Goal: Task Accomplishment & Management: Complete application form

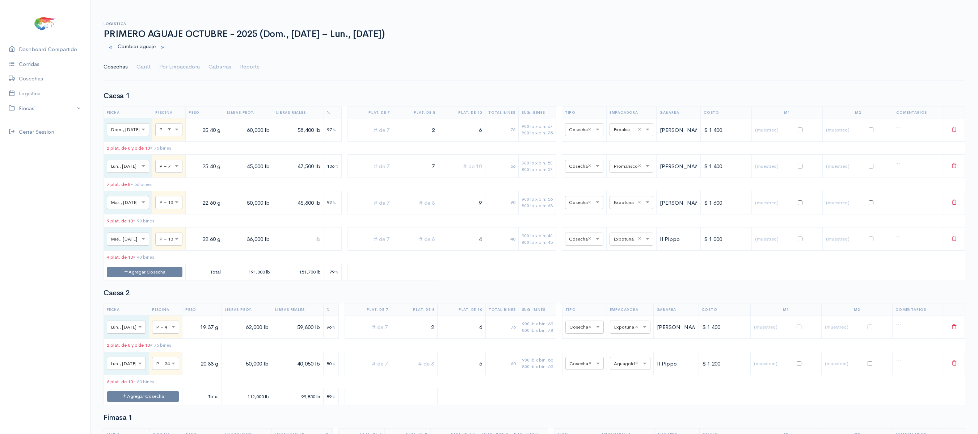
drag, startPoint x: 139, startPoint y: 71, endPoint x: 271, endPoint y: 78, distance: 132.7
click at [139, 71] on link "Gantt" at bounding box center [143, 67] width 14 height 26
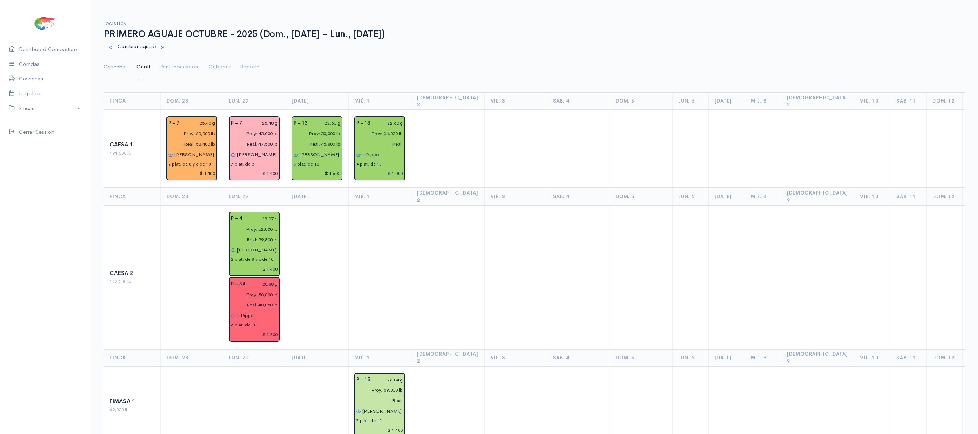
click at [117, 68] on link "Cosechas" at bounding box center [116, 67] width 24 height 26
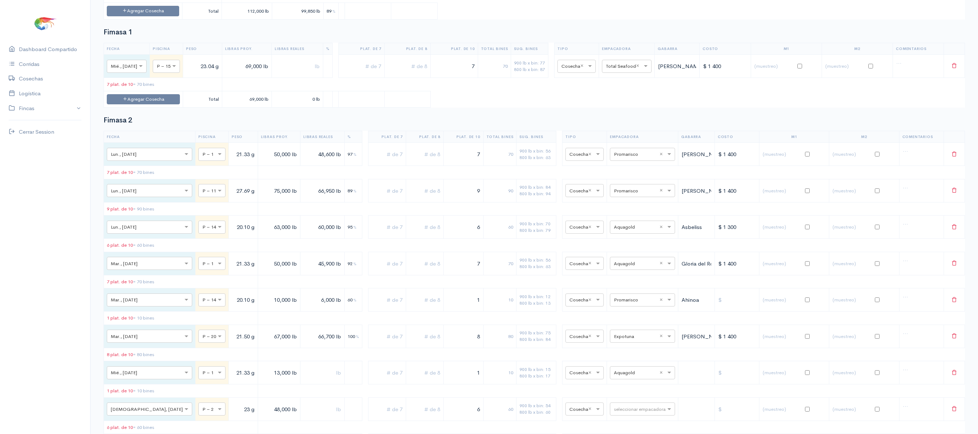
scroll to position [386, 0]
click at [151, 104] on button "Agregar Cosecha" at bounding box center [143, 98] width 73 height 10
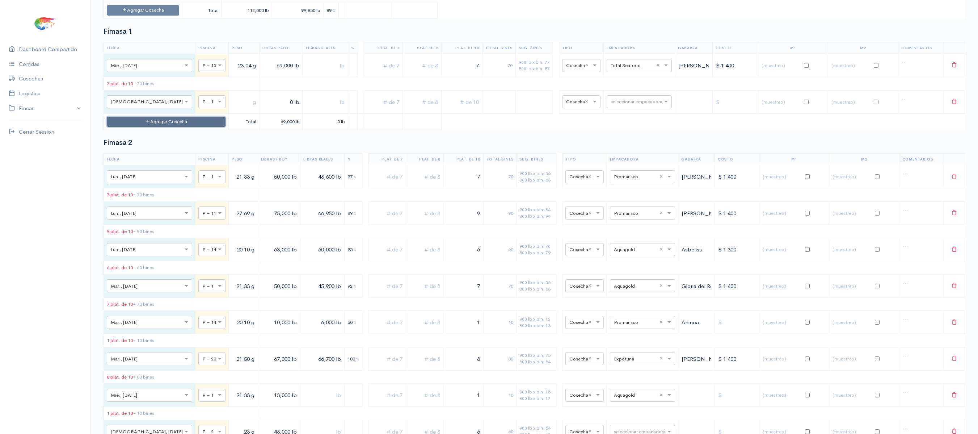
click at [144, 127] on button "Agregar Cosecha" at bounding box center [166, 122] width 119 height 10
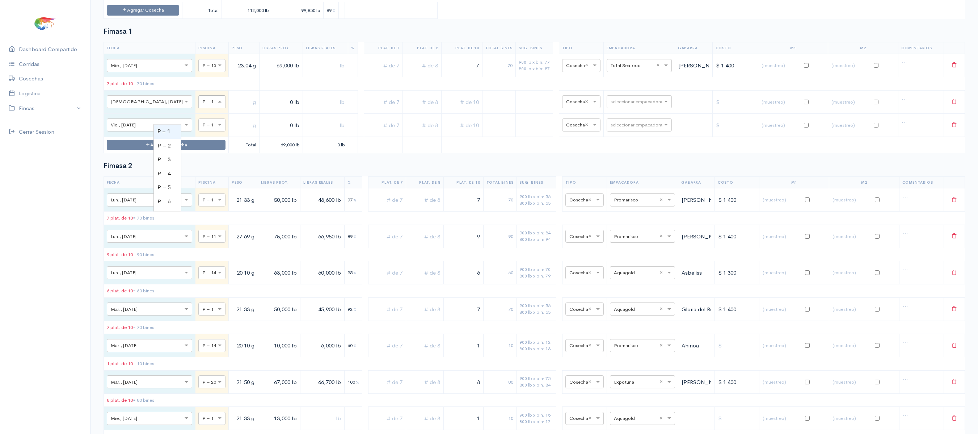
click at [198, 108] on div "× P – 1" at bounding box center [211, 101] width 27 height 13
type input "11"
click at [202, 128] on input "text" at bounding box center [205, 125] width 6 height 8
type input "22"
click at [232, 109] on input "text" at bounding box center [244, 101] width 25 height 15
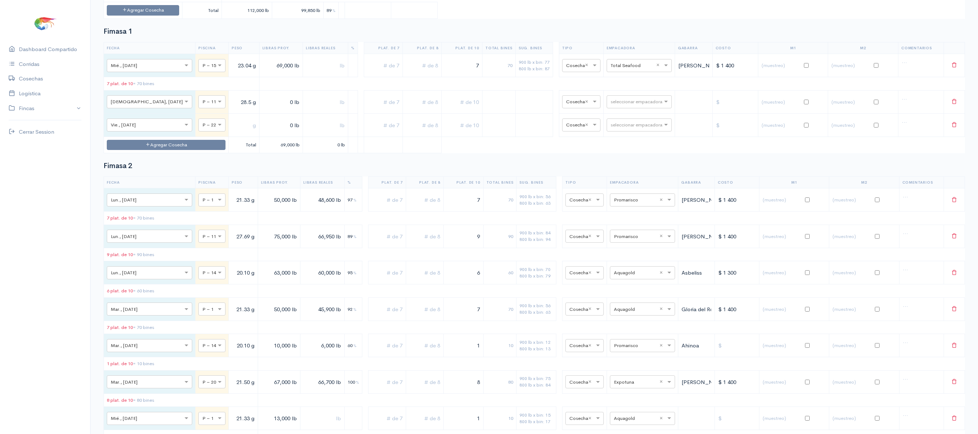
type input "28.5 g"
click at [232, 132] on input "text" at bounding box center [244, 125] width 25 height 15
type input "31 g"
click at [262, 109] on input "0 lb" at bounding box center [280, 101] width 37 height 15
type input "67,000 lb"
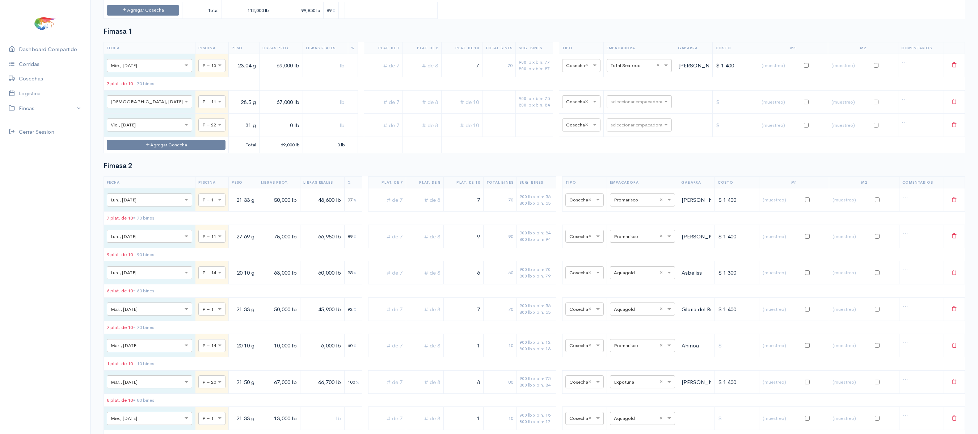
click at [262, 132] on input "0 lb" at bounding box center [280, 125] width 37 height 15
type input "58,000 lb"
click at [444, 109] on input "text" at bounding box center [461, 101] width 35 height 15
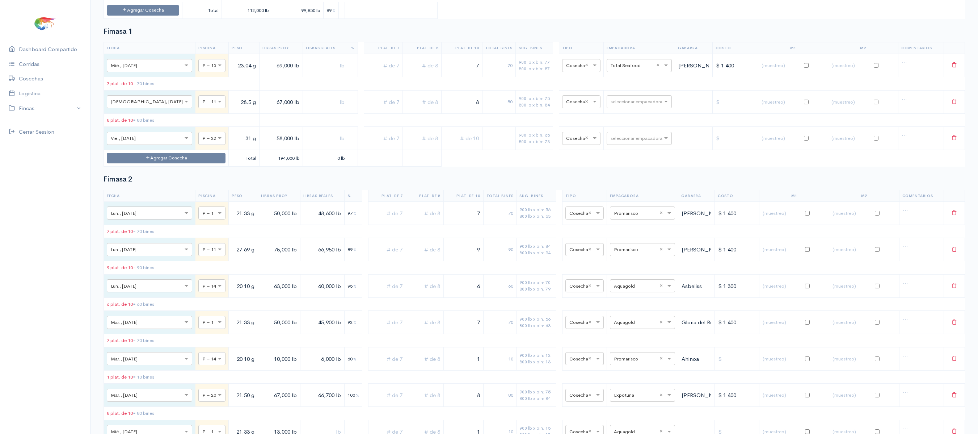
type input "8"
click at [482, 150] on td at bounding box center [498, 138] width 33 height 23
click at [460, 145] on input "text" at bounding box center [461, 138] width 35 height 15
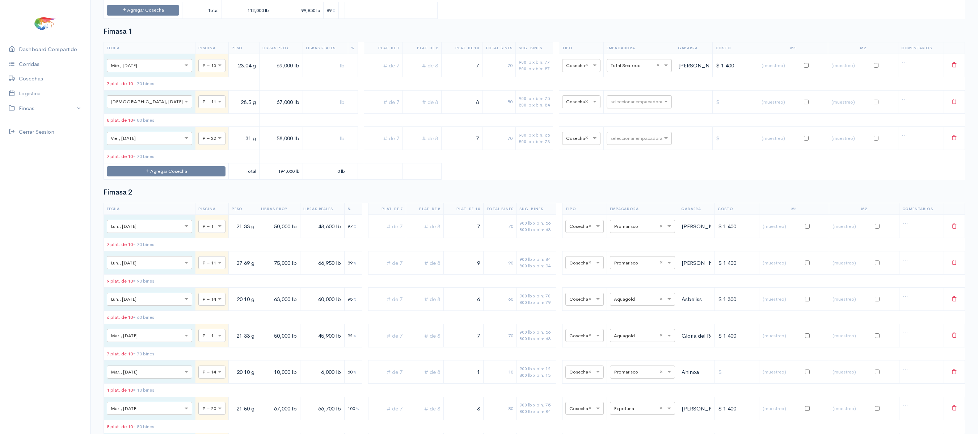
type input "7"
click at [625, 105] on input "text" at bounding box center [633, 101] width 44 height 8
type input "pro"
click at [620, 134] on span "Promarisco" at bounding box center [614, 131] width 28 height 7
click at [614, 145] on div "seleccionar empacadora" at bounding box center [639, 138] width 65 height 13
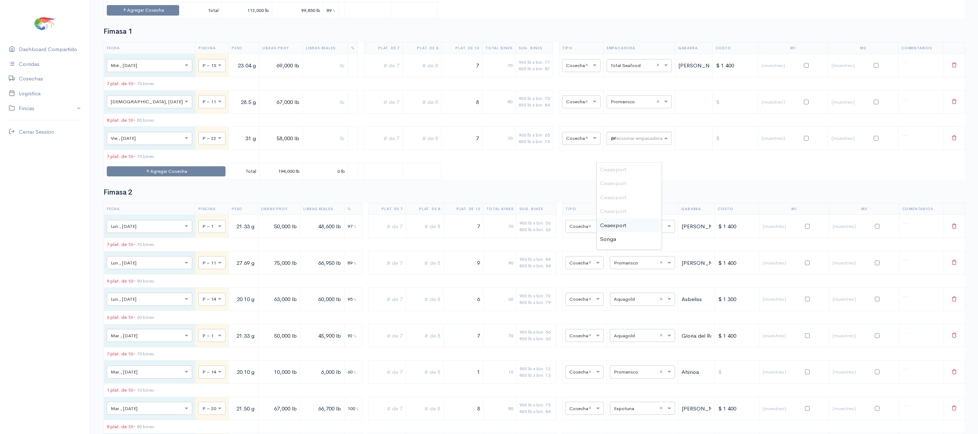
type input "pro"
click at [614, 170] on span "Promarisco" at bounding box center [614, 169] width 28 height 7
click at [494, 132] on table "Fecha Piscina Peso Libras Proy. Libras Reales % Plat. de 7 Plat. de 8 Plat. de …" at bounding box center [534, 111] width 861 height 138
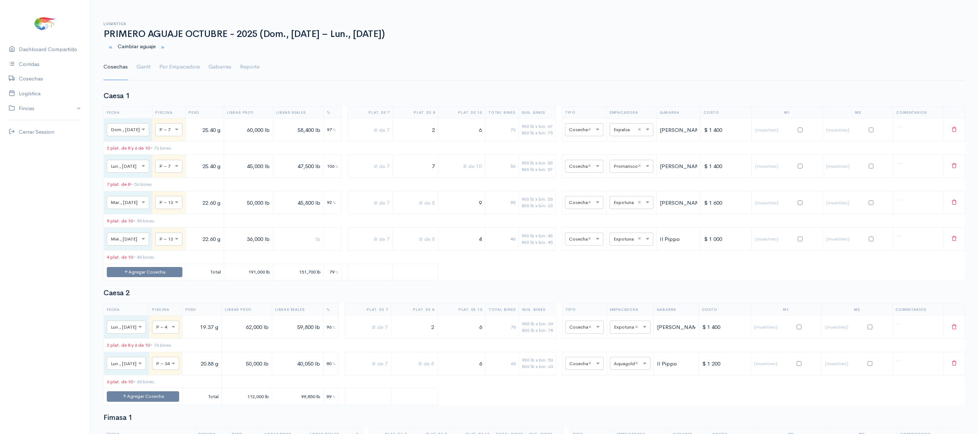
click at [152, 62] on ul "Cosechas Gantt Por Empacadora Gabarras Reporte" at bounding box center [534, 67] width 861 height 26
click at [143, 62] on link "Gantt" at bounding box center [143, 67] width 14 height 26
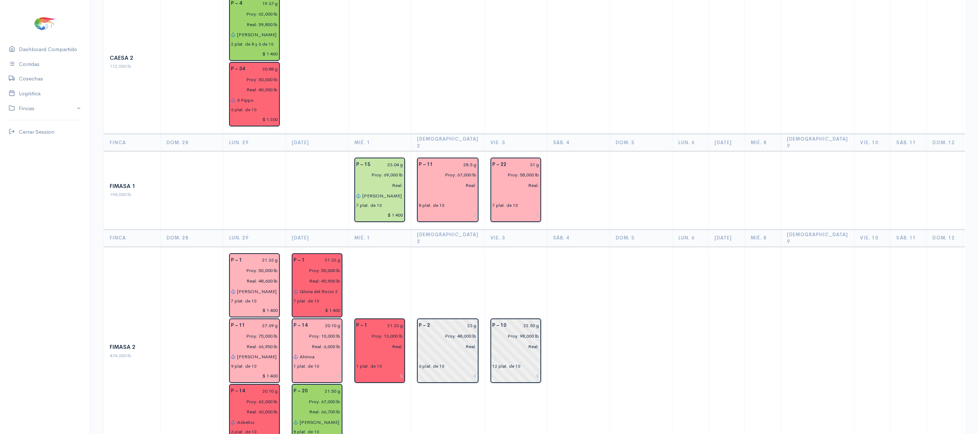
scroll to position [214, 0]
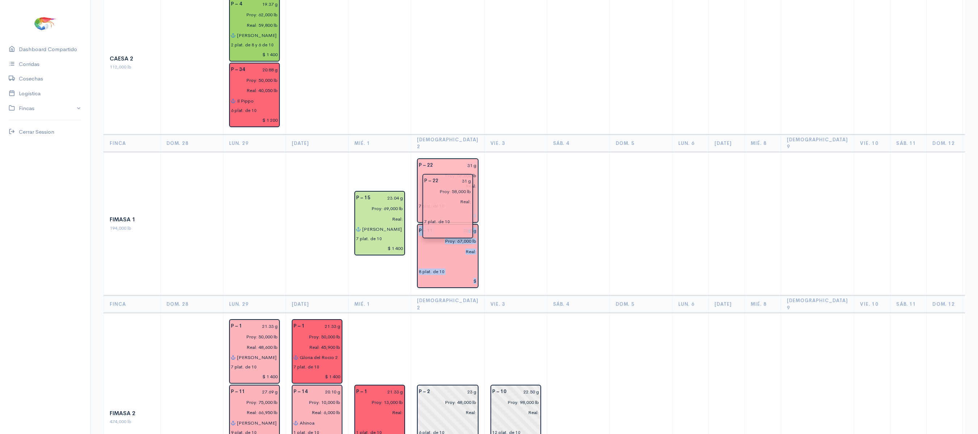
drag, startPoint x: 498, startPoint y: 159, endPoint x: 443, endPoint y: 196, distance: 66.2
click at [523, 167] on td at bounding box center [515, 224] width 63 height 144
drag, startPoint x: 449, startPoint y: 235, endPoint x: 451, endPoint y: 148, distance: 86.2
click at [457, 160] on input "28.5 g" at bounding box center [456, 165] width 39 height 10
type input "28.75 g"
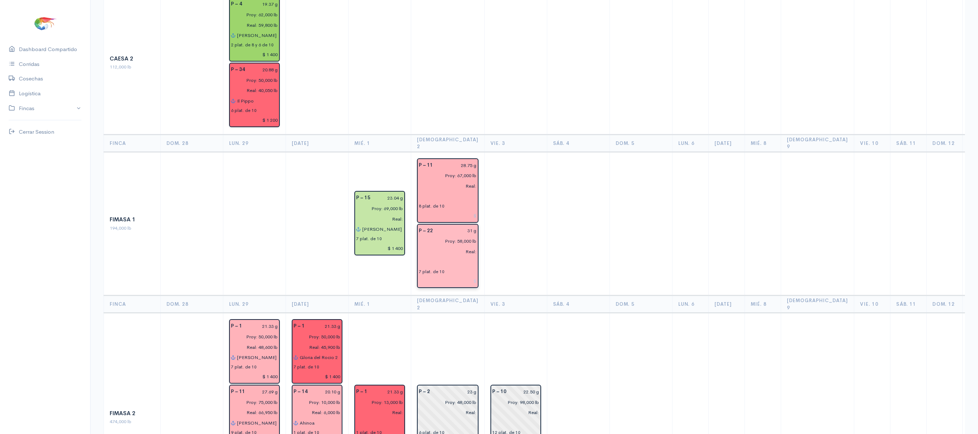
click at [460, 225] on input "31 g" at bounding box center [456, 230] width 39 height 10
type input "31.09 g"
click at [533, 202] on td at bounding box center [515, 224] width 63 height 144
click at [459, 304] on input "23 g" at bounding box center [455, 391] width 42 height 10
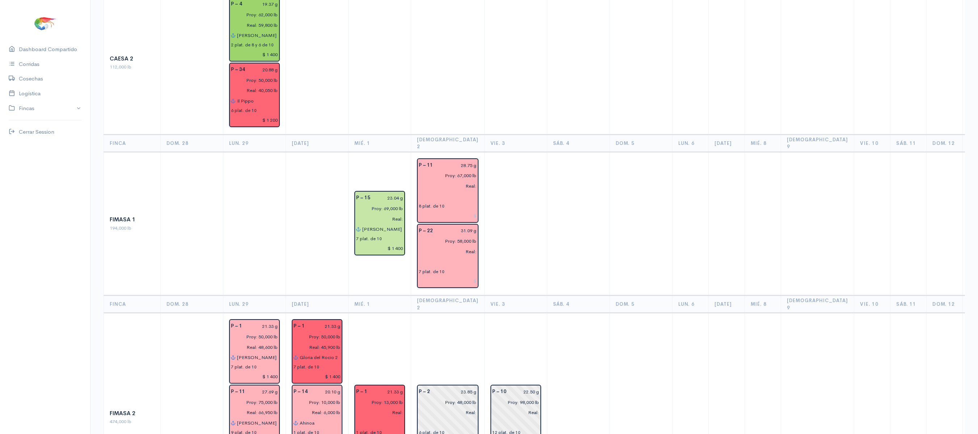
type input "23.85 g"
click at [431, 304] on td "P – 2 23.85 g Proy: 48,000 lb Real: 6 plat. de 10" at bounding box center [447, 417] width 73 height 209
click at [487, 304] on td "P – 10 22.50 g Proy: 98,000 lb Real: 12 plat. de 10" at bounding box center [515, 417] width 63 height 209
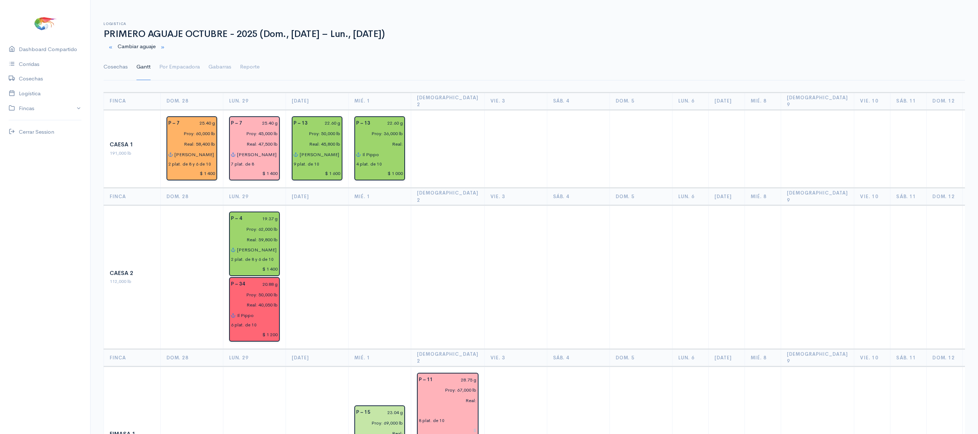
click at [120, 72] on link "Cosechas" at bounding box center [116, 67] width 24 height 26
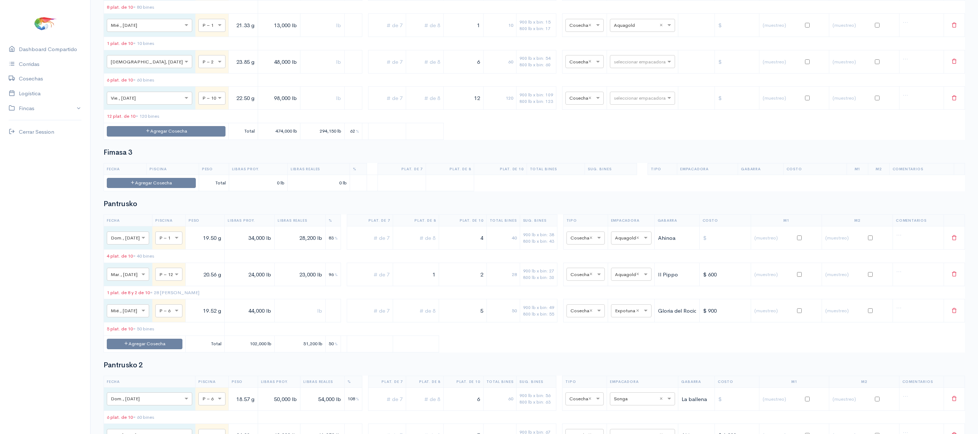
scroll to position [792, 0]
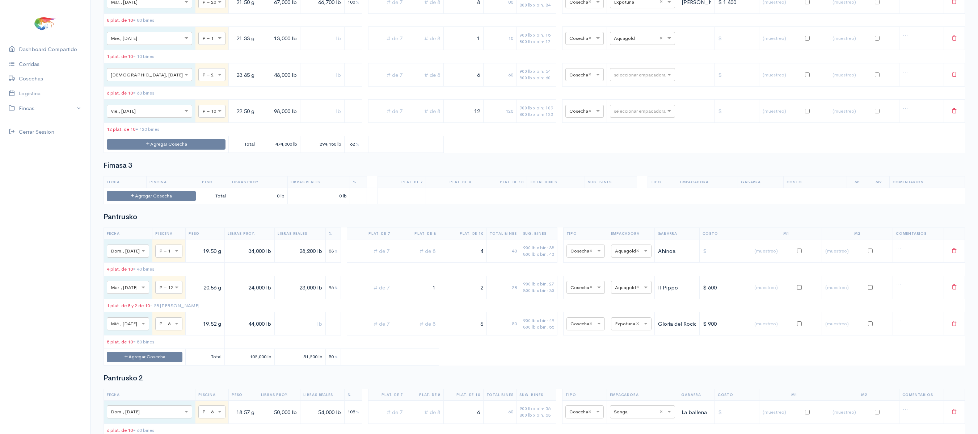
click at [631, 86] on td "seleccionar empacadora" at bounding box center [642, 74] width 71 height 23
click at [628, 78] on input "text" at bounding box center [636, 74] width 44 height 8
type input "pro"
click at [625, 120] on span "Promarisco" at bounding box center [619, 118] width 28 height 7
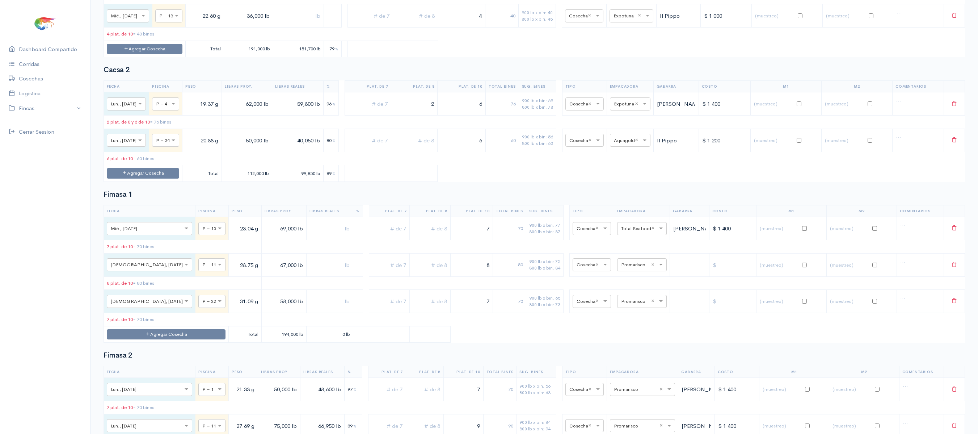
scroll to position [0, 0]
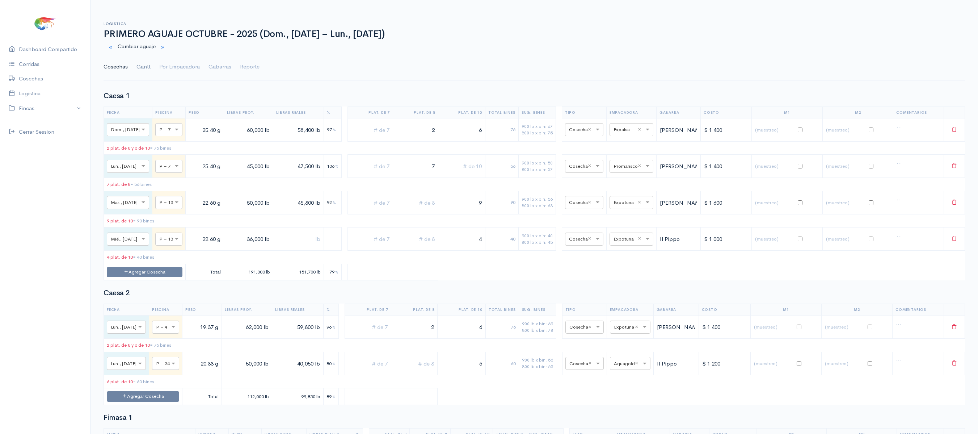
click at [148, 72] on link "Gantt" at bounding box center [143, 67] width 14 height 26
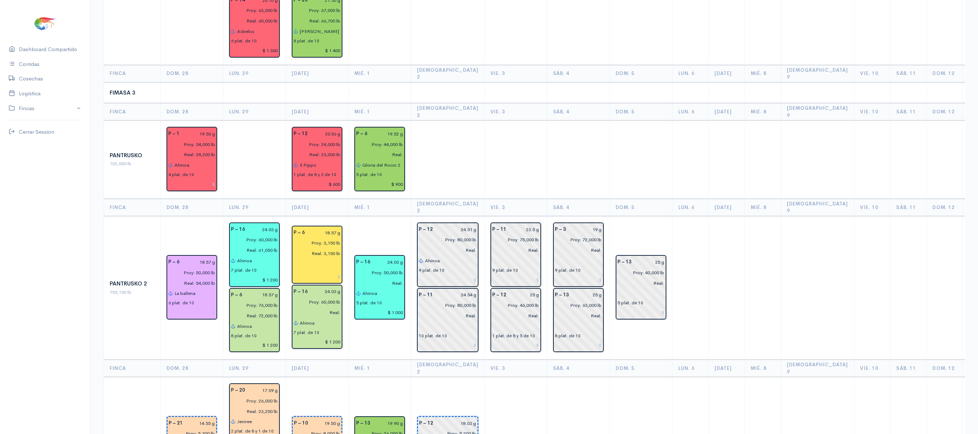
scroll to position [659, 0]
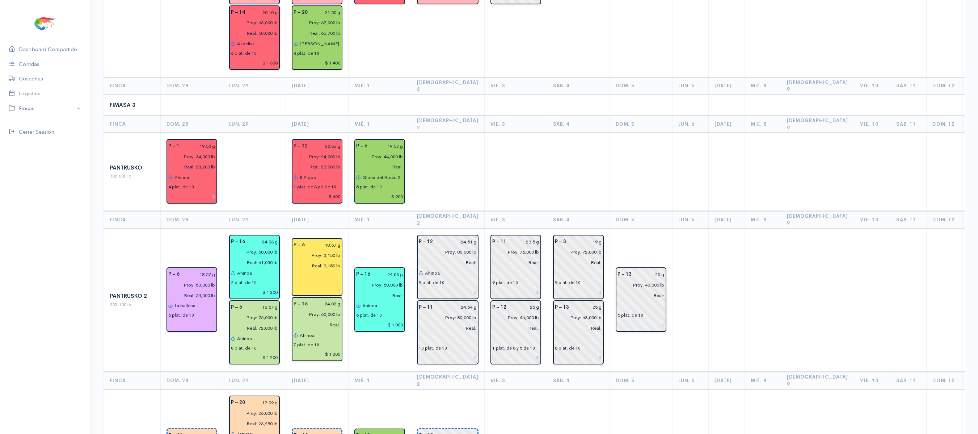
click at [490, 164] on td at bounding box center [515, 172] width 63 height 78
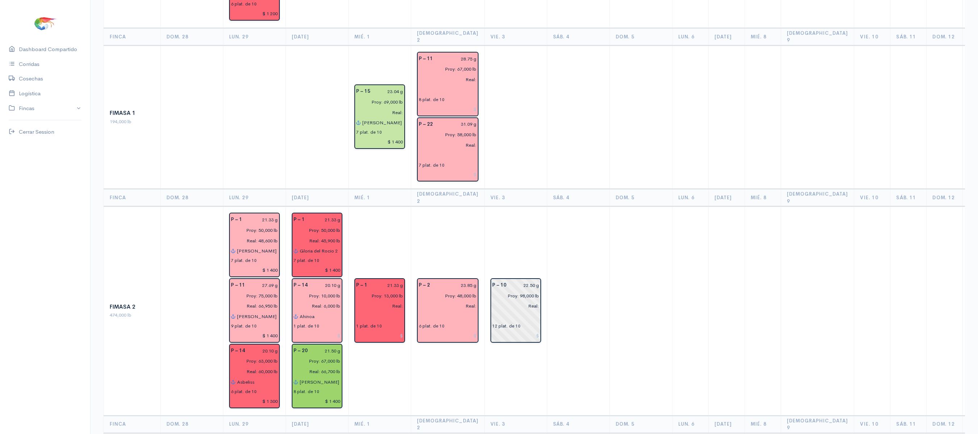
scroll to position [312, 0]
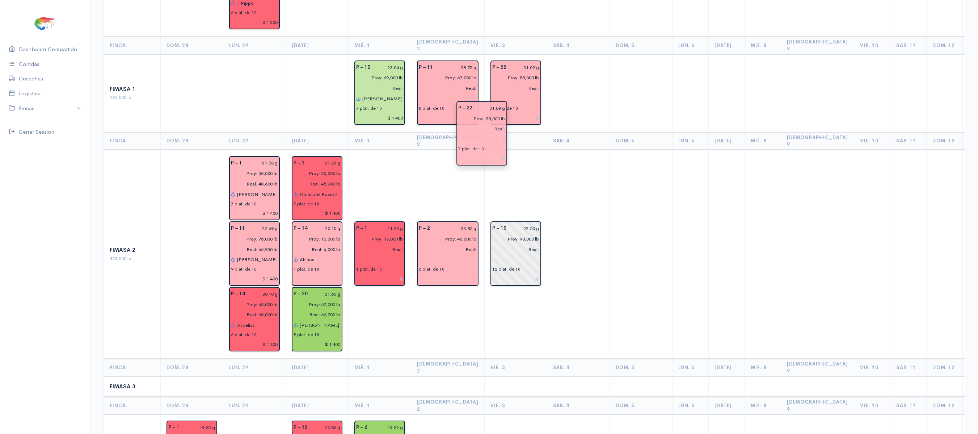
drag, startPoint x: 452, startPoint y: 150, endPoint x: 515, endPoint y: 145, distance: 63.1
click at [512, 149] on td "P – 10 22.50 g Proy: 98,000 lb Real: 12 plat. de 10" at bounding box center [515, 253] width 63 height 209
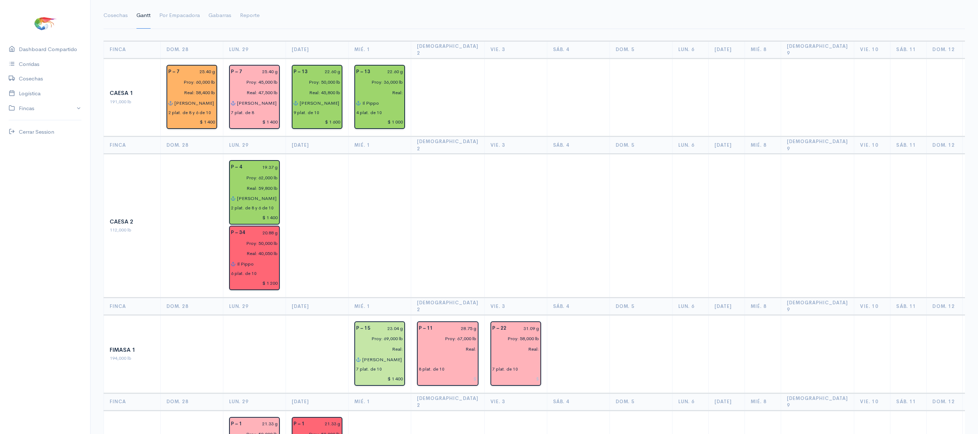
scroll to position [0, 0]
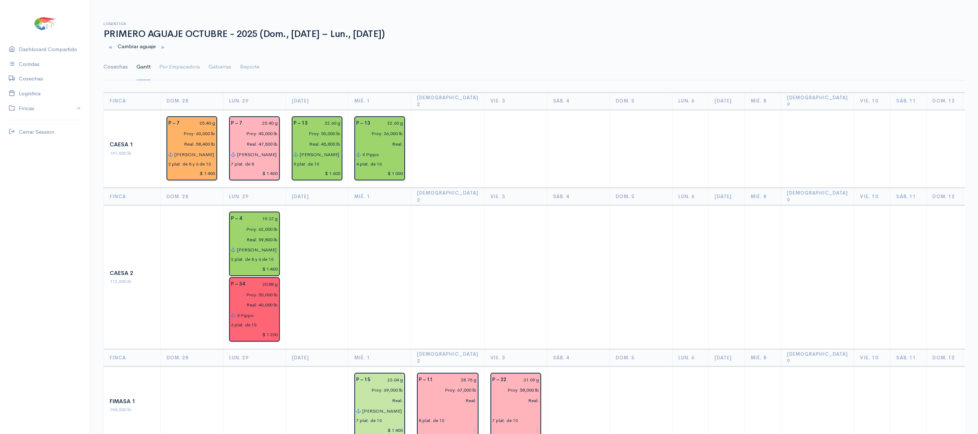
click at [111, 68] on link "Cosechas" at bounding box center [116, 67] width 24 height 26
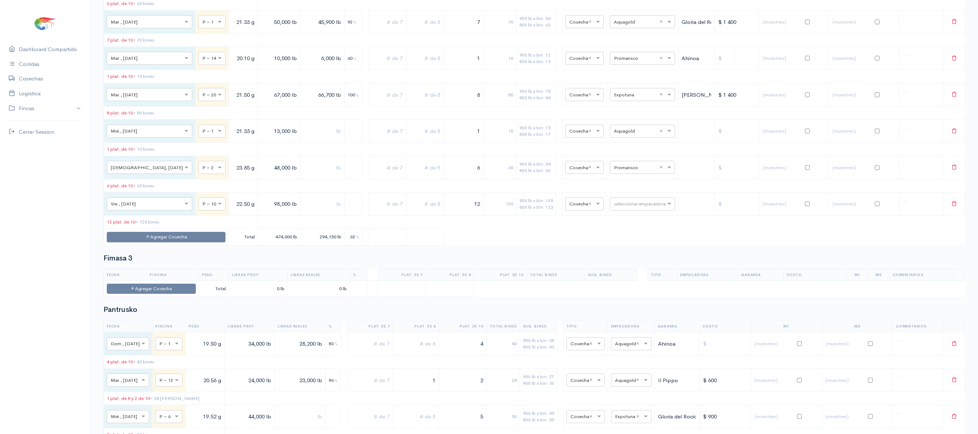
scroll to position [700, 0]
click at [136, 241] on button "Agregar Cosecha" at bounding box center [166, 236] width 119 height 10
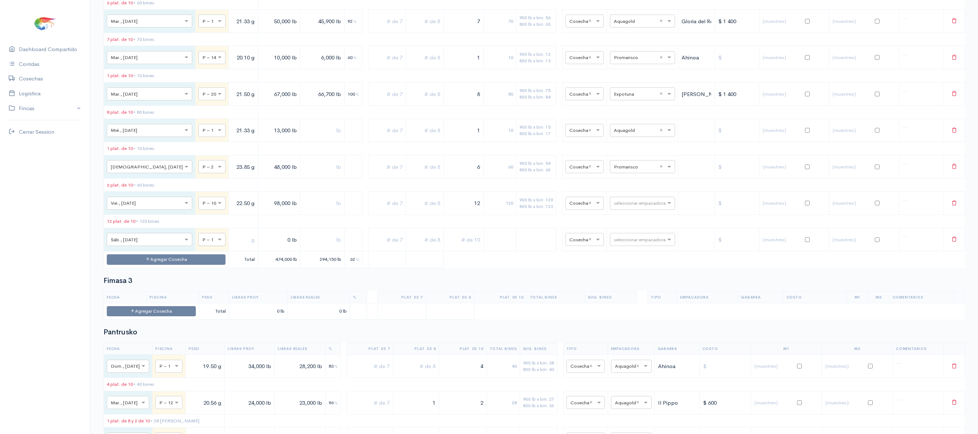
click at [199, 243] on div at bounding box center [212, 239] width 26 height 8
type input "10"
drag, startPoint x: 202, startPoint y: 236, endPoint x: 261, endPoint y: 237, distance: 58.6
click at [261, 215] on tr "× Vie., [DATE] × P – 10 22.50 g 98,000 lb 12 120 900 lb x bin: 109 800 lb x bin…" at bounding box center [534, 202] width 861 height 23
type input "6 g"
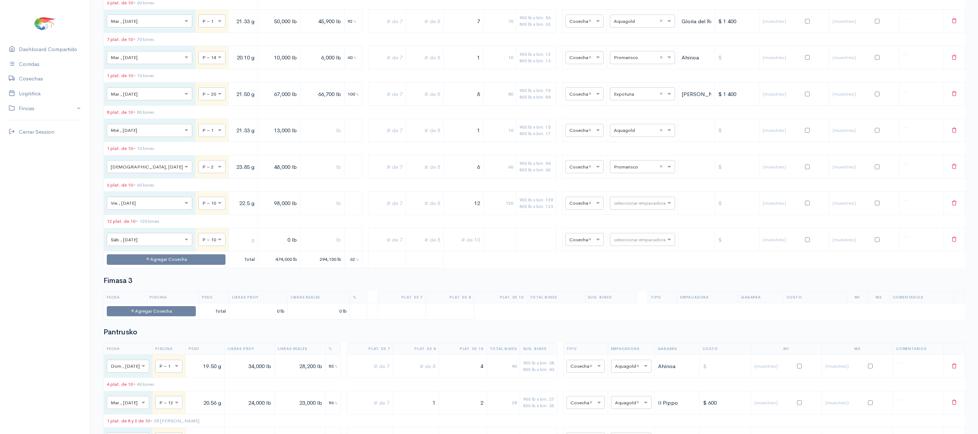
type input "22.50 g"
click at [232, 247] on input "text" at bounding box center [243, 239] width 23 height 15
type input "22.50 g"
drag, startPoint x: 241, startPoint y: 233, endPoint x: 249, endPoint y: 233, distance: 8.0
click at [261, 211] on input "98,000 lb" at bounding box center [279, 203] width 36 height 15
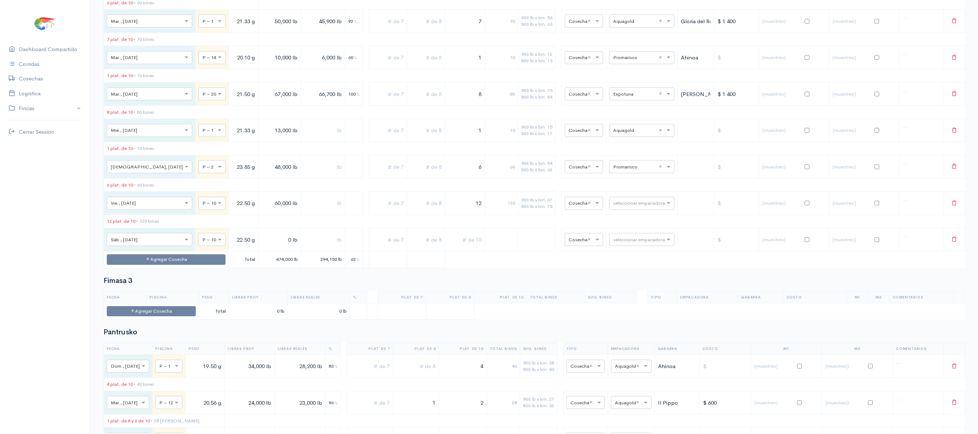
type input "60,000 lb"
click at [261, 247] on input "0 lb" at bounding box center [279, 239] width 37 height 15
type input "38,000 lb"
drag, startPoint x: 444, startPoint y: 237, endPoint x: 544, endPoint y: 237, distance: 99.9
click at [544, 215] on tr "× Vie., [DATE] × P – 10 22.50 g 60,000 lb 12 120 900 lb x bin: 67 800 lb x bin:…" at bounding box center [534, 202] width 861 height 23
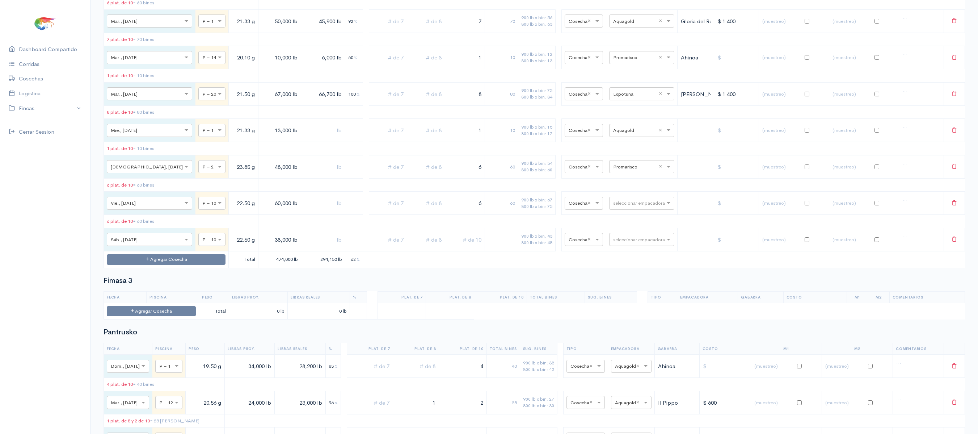
type input "6"
click at [411, 211] on input "text" at bounding box center [426, 203] width 32 height 15
type input "2"
click at [460, 247] on input "text" at bounding box center [465, 239] width 34 height 15
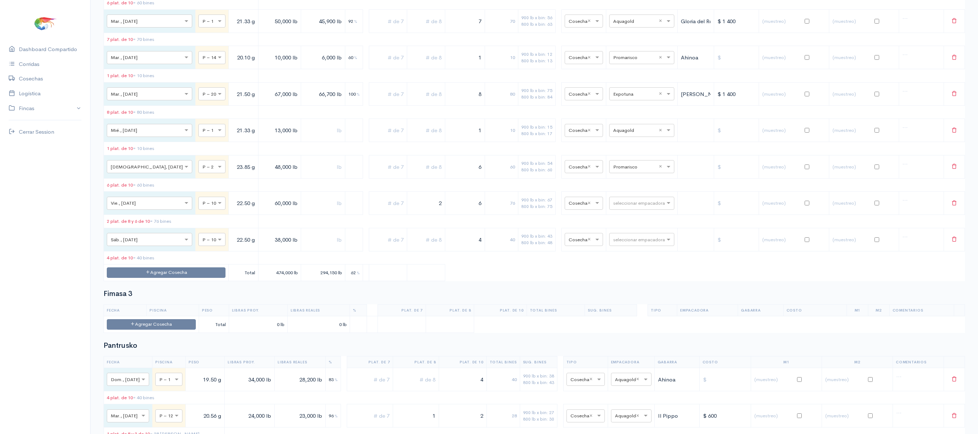
type input "4"
click at [410, 247] on input "text" at bounding box center [426, 239] width 32 height 15
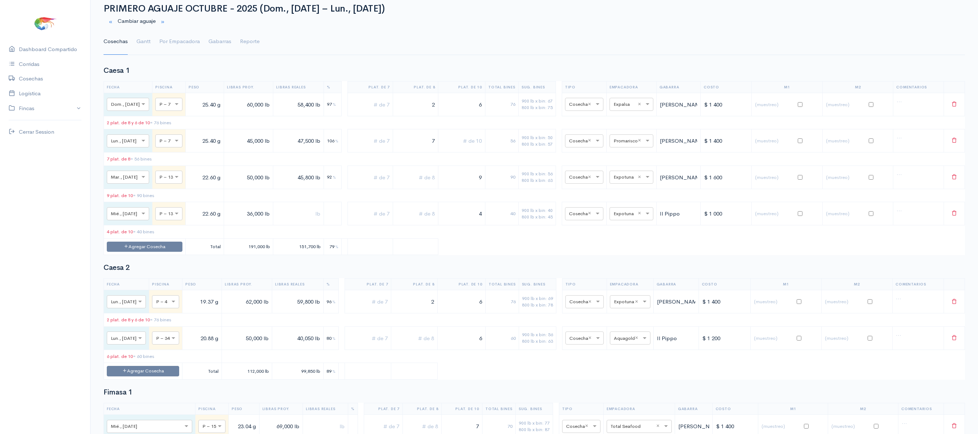
scroll to position [0, 0]
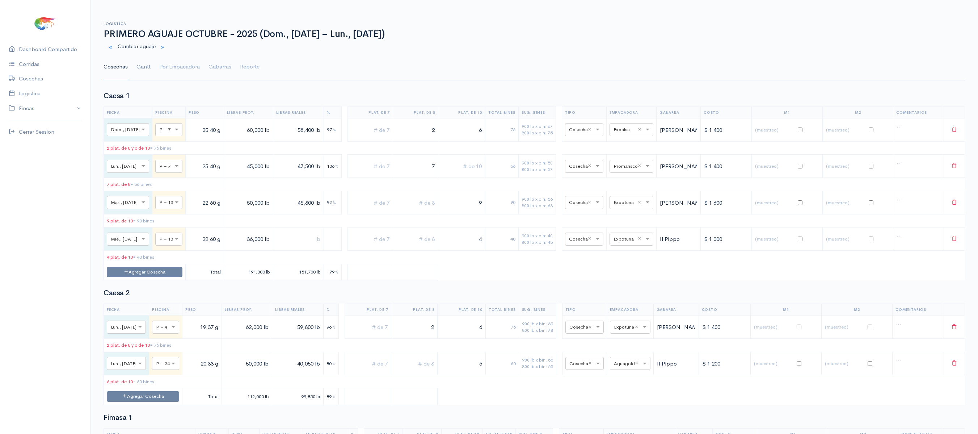
type input "1"
click at [144, 73] on link "Gantt" at bounding box center [143, 67] width 14 height 26
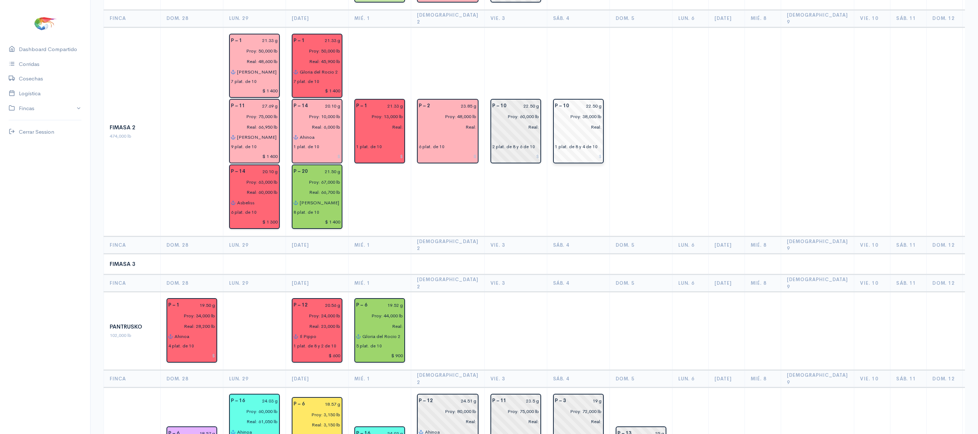
scroll to position [434, 0]
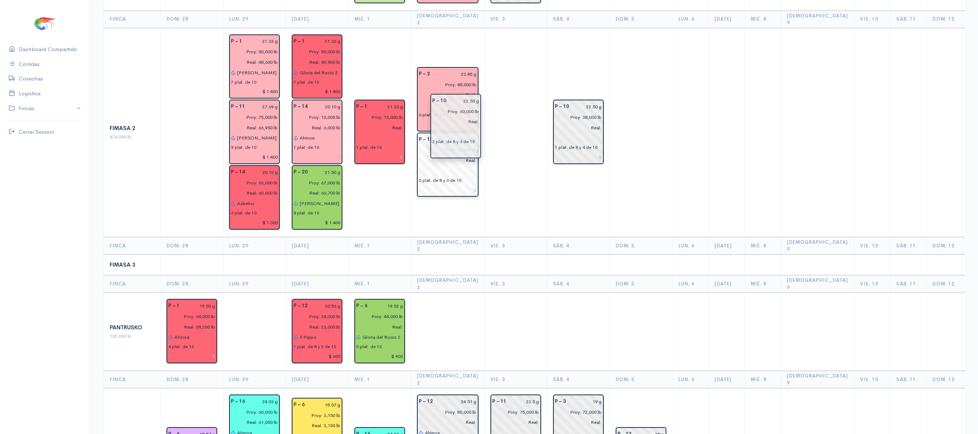
drag, startPoint x: 495, startPoint y: 122, endPoint x: 441, endPoint y: 149, distance: 60.5
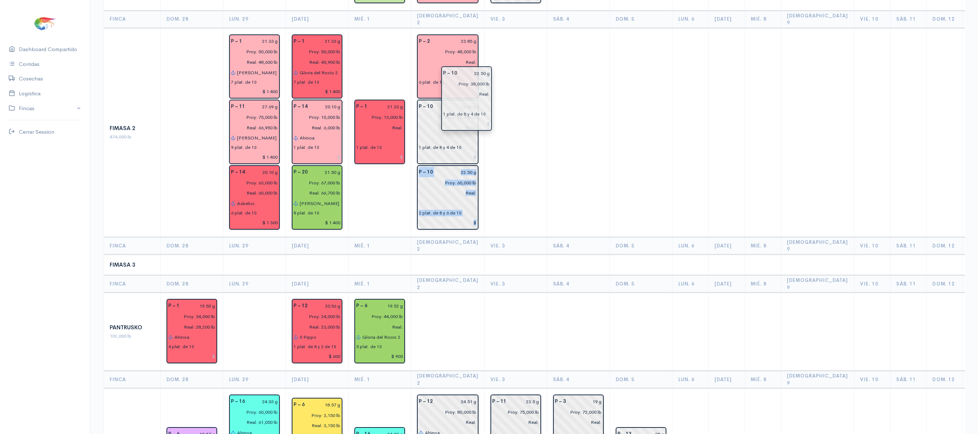
drag, startPoint x: 563, startPoint y: 107, endPoint x: 468, endPoint y: 103, distance: 94.9
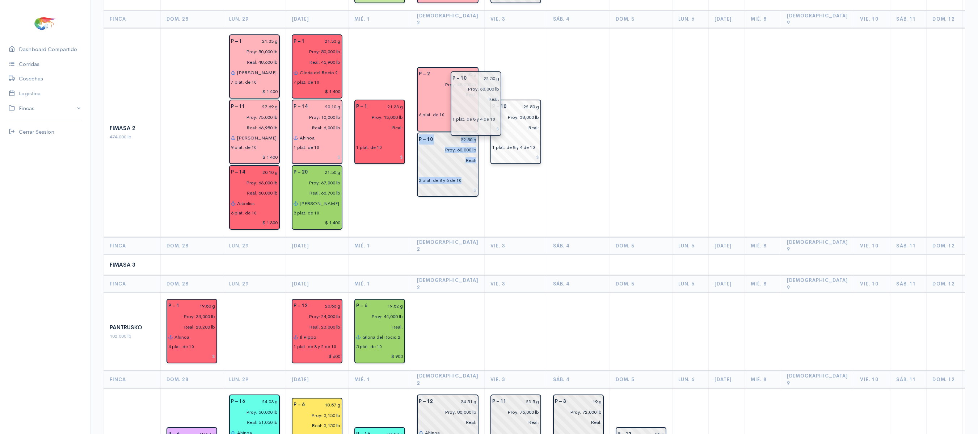
drag, startPoint x: 457, startPoint y: 104, endPoint x: 493, endPoint y: 105, distance: 35.5
click at [503, 31] on td "P – 10 22.50 g Proy: 38,000 lb Real: 1 plat. de 8 y 4 de 10" at bounding box center [515, 132] width 63 height 209
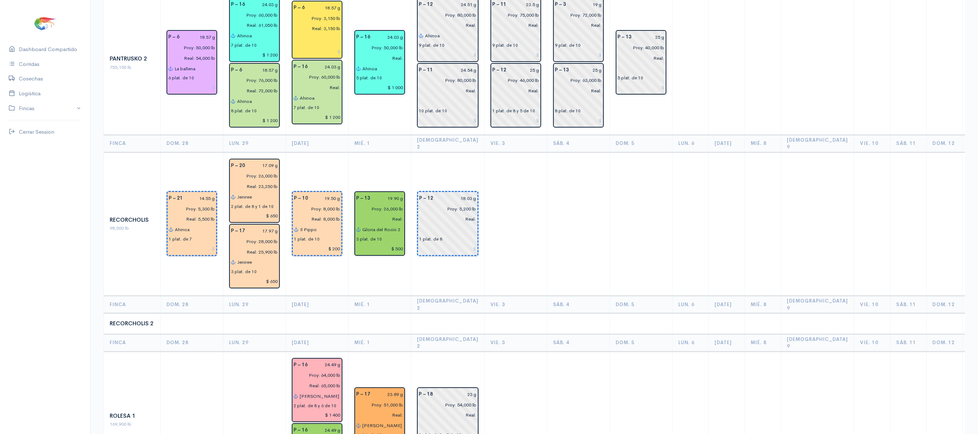
scroll to position [831, 0]
click at [458, 192] on input "18.03 g" at bounding box center [457, 197] width 39 height 10
type input "19.77 g"
click at [550, 217] on td at bounding box center [578, 223] width 63 height 144
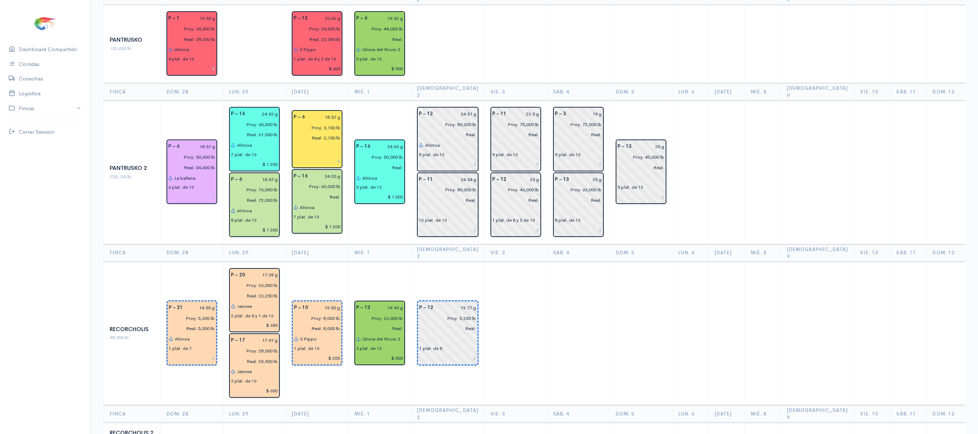
scroll to position [719, 0]
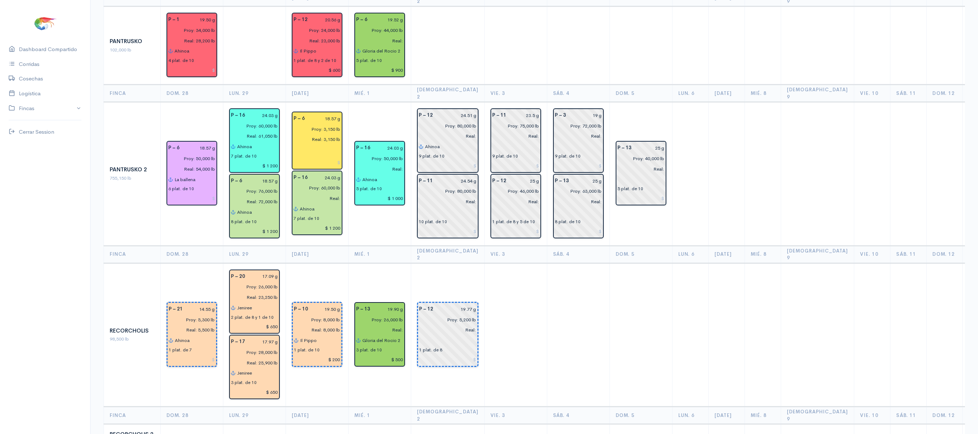
drag, startPoint x: 484, startPoint y: 248, endPoint x: 491, endPoint y: 203, distance: 45.3
click at [491, 263] on td at bounding box center [515, 335] width 63 height 144
click at [459, 110] on input "24.51 g" at bounding box center [456, 115] width 39 height 10
type input "24.64 g"
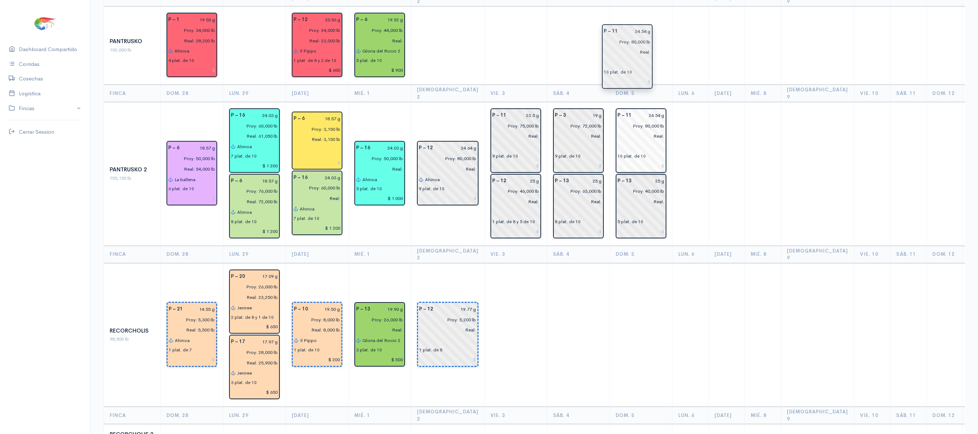
drag, startPoint x: 444, startPoint y: 151, endPoint x: 633, endPoint y: 56, distance: 211.4
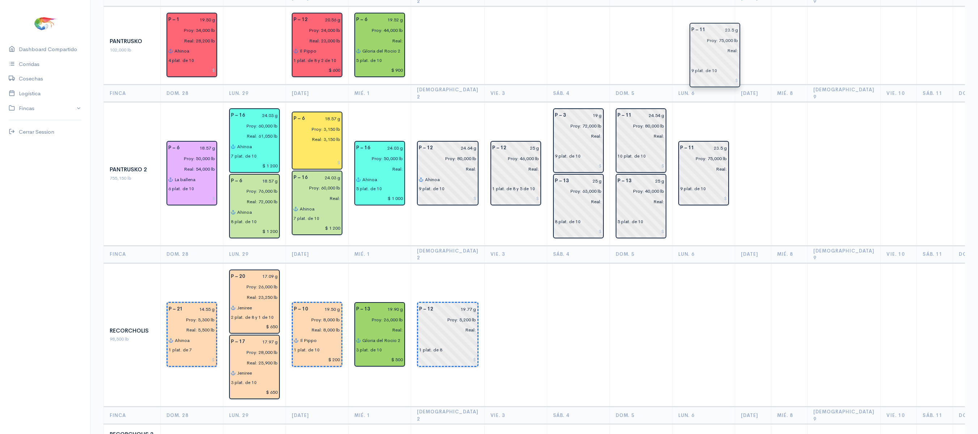
drag, startPoint x: 509, startPoint y: 83, endPoint x: 719, endPoint y: 49, distance: 213.3
click at [703, 102] on td "P – 11 23.5 g Proy: 75,000 lb Real: 9 plat. de 10" at bounding box center [703, 174] width 63 height 144
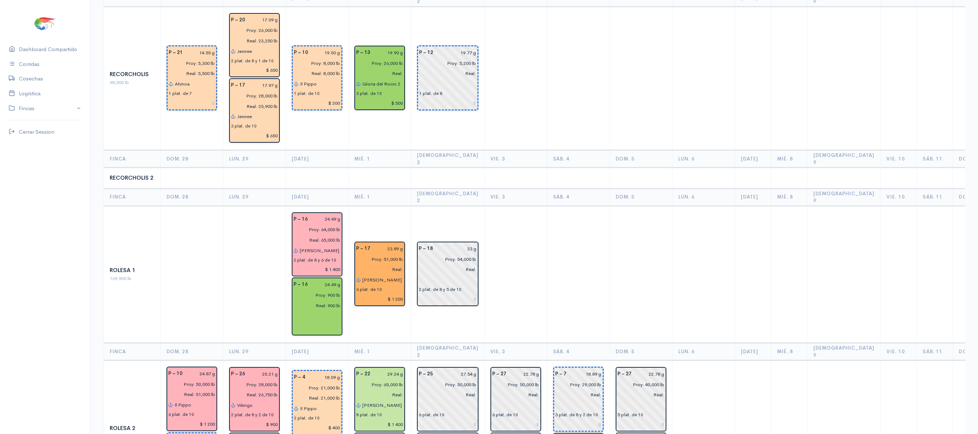
scroll to position [975, 0]
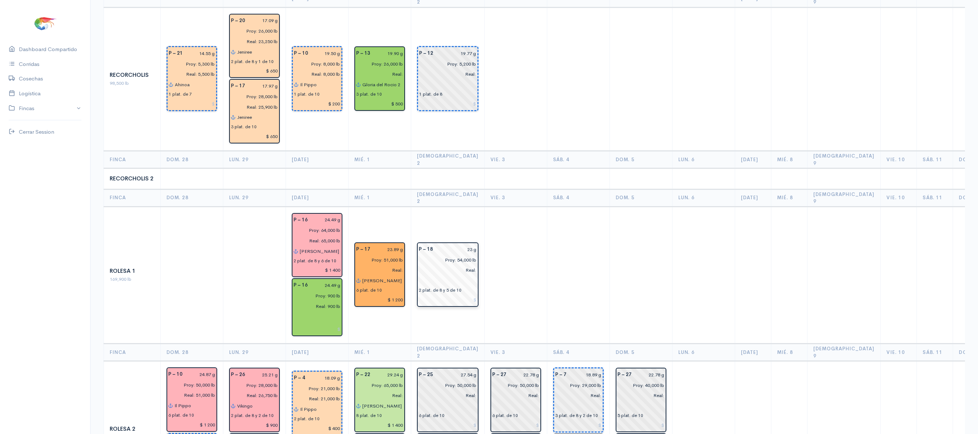
click at [458, 244] on input "23 g" at bounding box center [456, 249] width 39 height 10
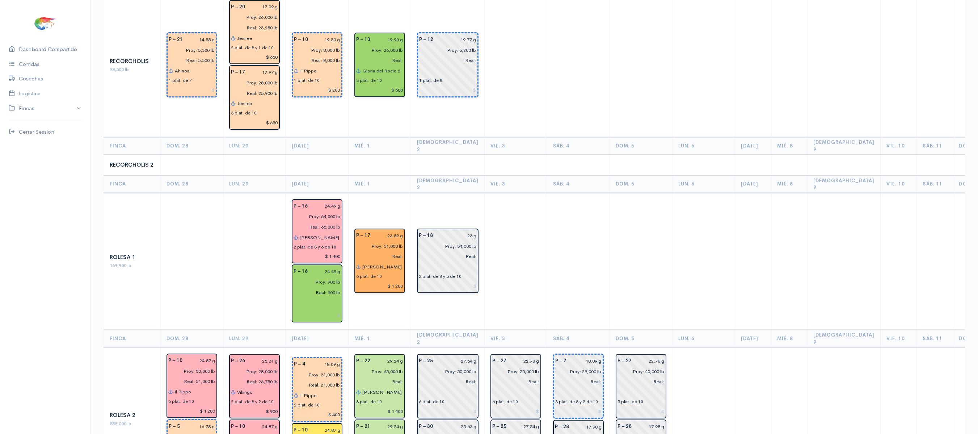
scroll to position [989, 0]
click at [459, 229] on input "23 g" at bounding box center [456, 234] width 39 height 10
type input "23.31 g"
click at [517, 197] on td at bounding box center [515, 260] width 63 height 137
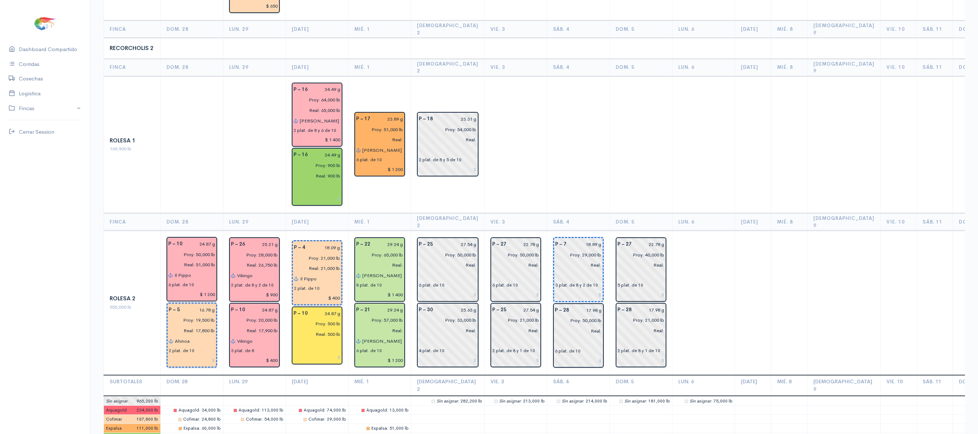
scroll to position [1104, 0]
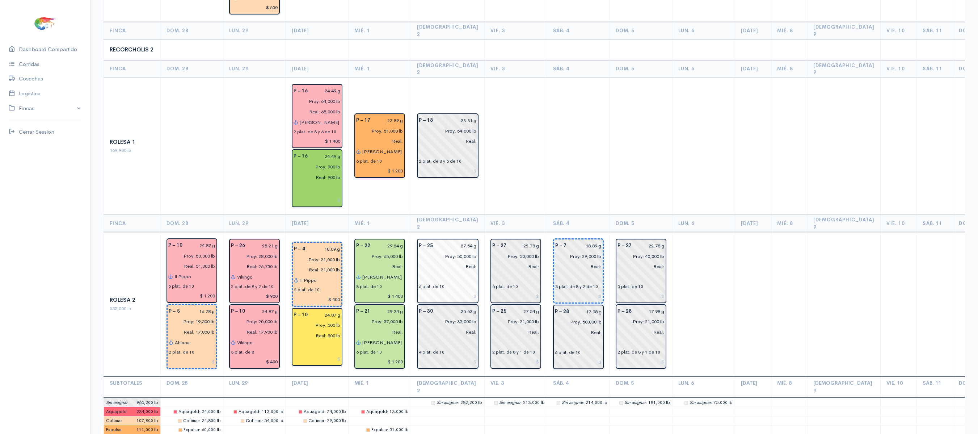
click at [455, 240] on input "27.54 g" at bounding box center [456, 245] width 39 height 10
type input "28.44 g"
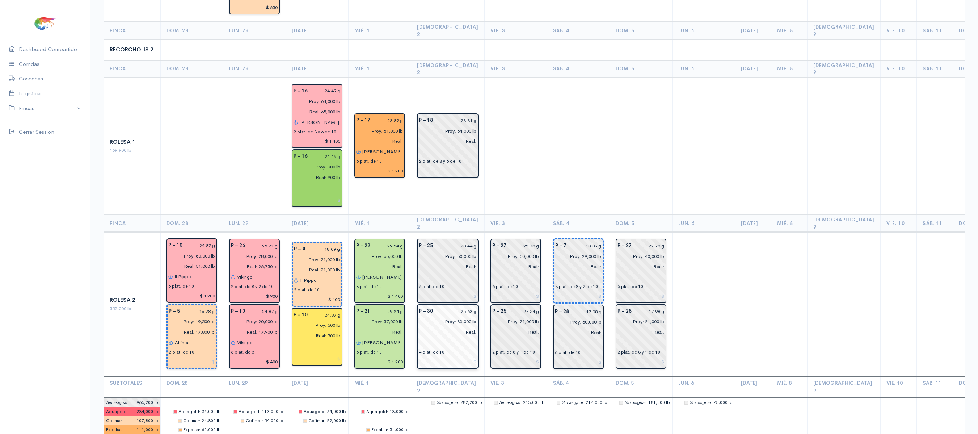
click at [451, 304] on input "25.63 g" at bounding box center [456, 311] width 39 height 10
type input "27.63 g"
click at [518, 304] on input "27.54 g" at bounding box center [525, 311] width 29 height 10
type input "28.44 g"
click at [523, 104] on td at bounding box center [515, 145] width 63 height 137
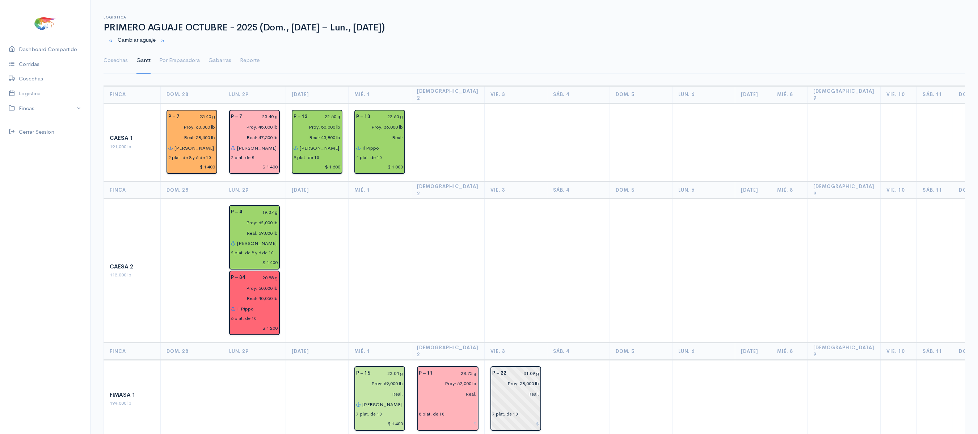
scroll to position [0, 0]
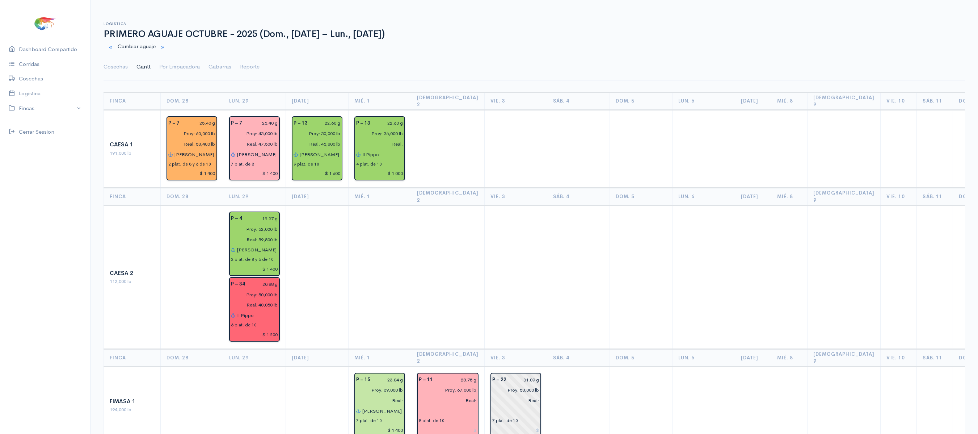
click at [117, 71] on link "Cosechas" at bounding box center [116, 67] width 24 height 26
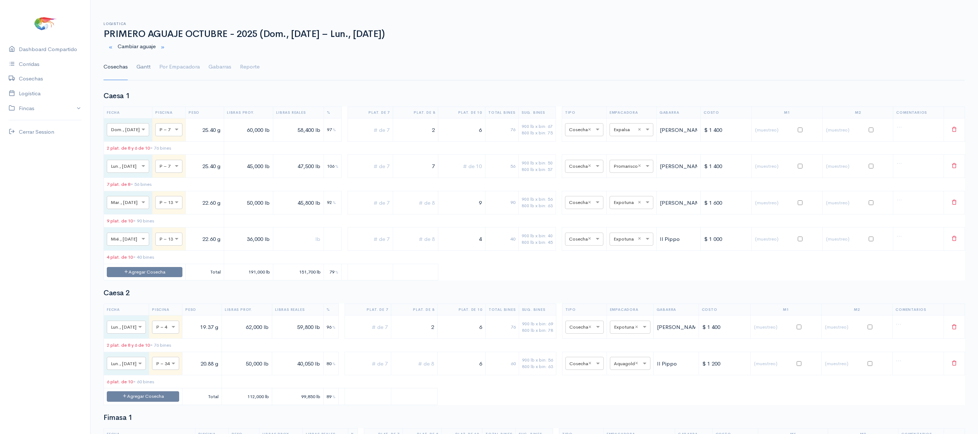
click at [143, 75] on link "Gantt" at bounding box center [143, 67] width 14 height 26
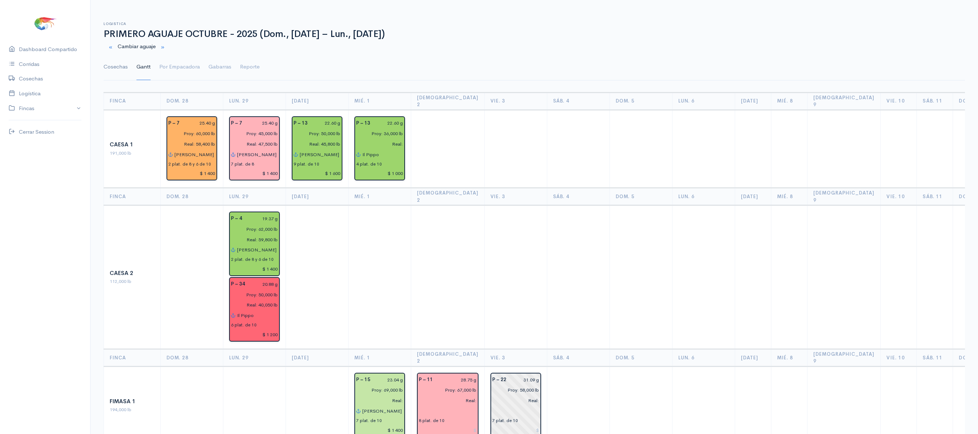
click at [117, 65] on link "Cosechas" at bounding box center [116, 67] width 24 height 26
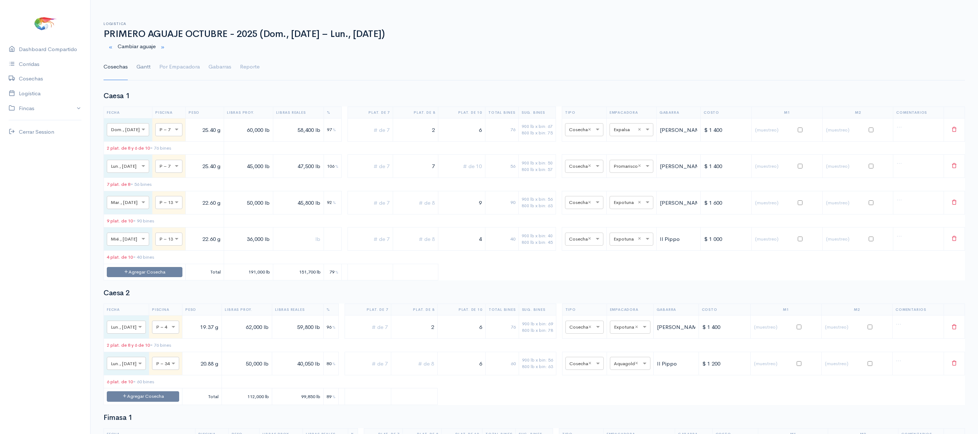
click at [139, 67] on link "Gantt" at bounding box center [143, 67] width 14 height 26
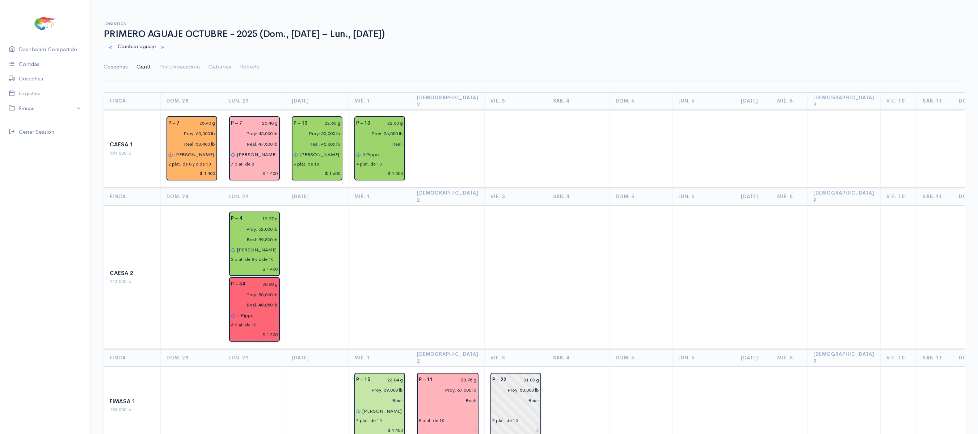
click at [117, 70] on link "Cosechas" at bounding box center [116, 67] width 24 height 26
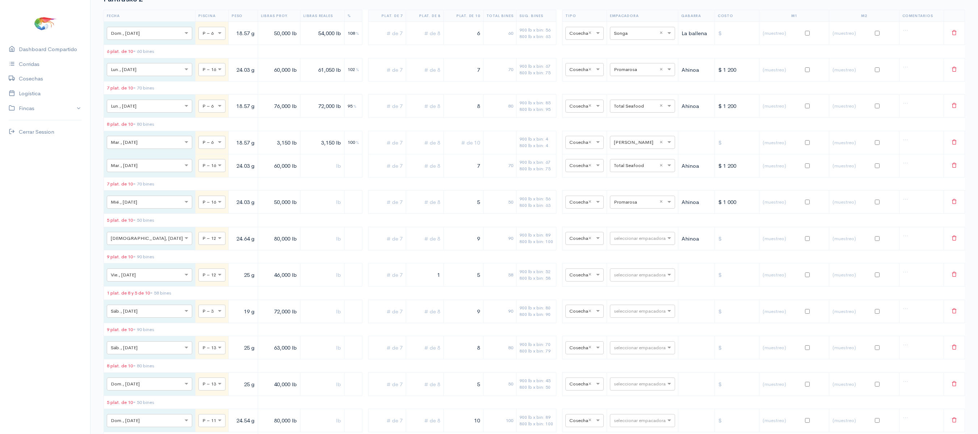
scroll to position [1207, 0]
click at [614, 241] on input "text" at bounding box center [636, 237] width 44 height 8
type input "expal"
click at [633, 303] on div "Expalsa" at bounding box center [634, 304] width 65 height 14
click at [628, 249] on td "seleccionar empacadora × Expalsa ×" at bounding box center [642, 237] width 71 height 23
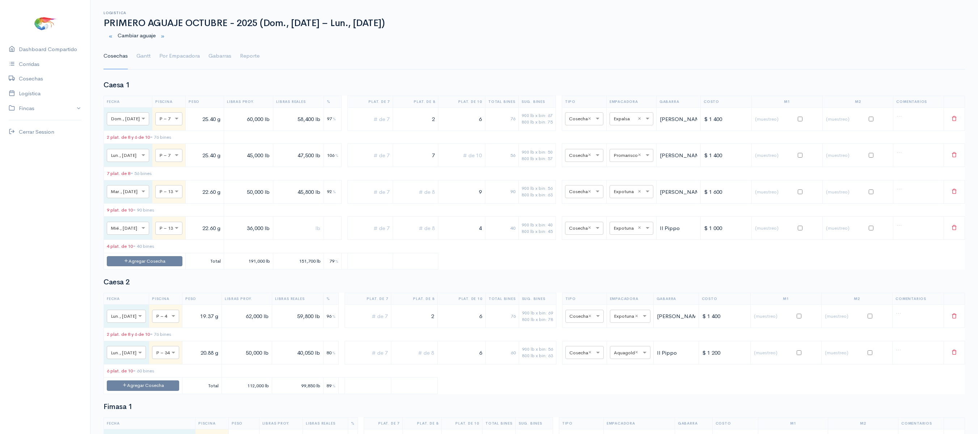
scroll to position [0, 0]
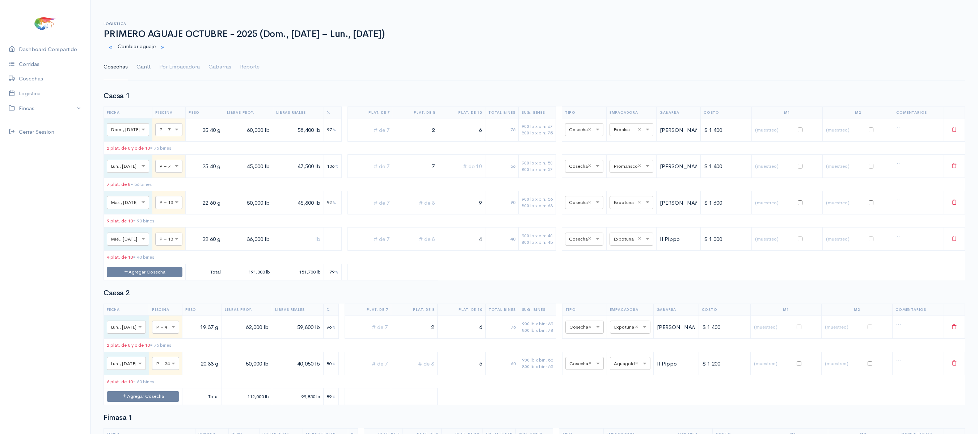
click at [145, 73] on link "Gantt" at bounding box center [143, 67] width 14 height 26
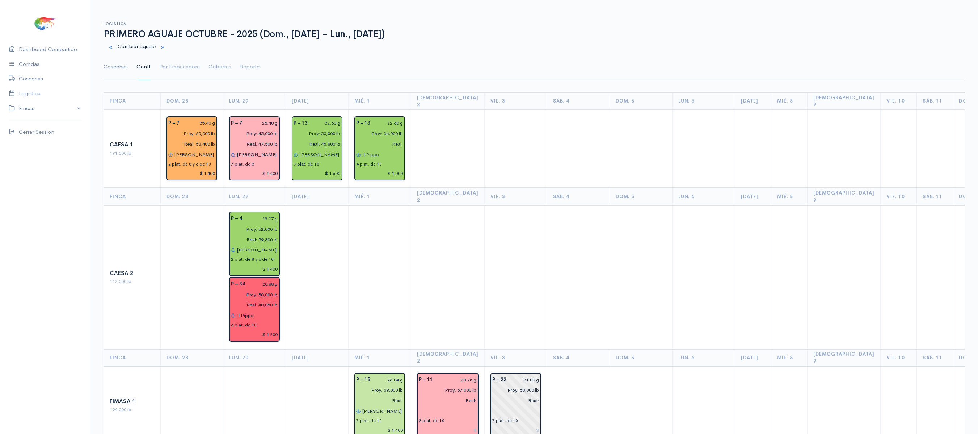
click at [109, 68] on link "Cosechas" at bounding box center [116, 67] width 24 height 26
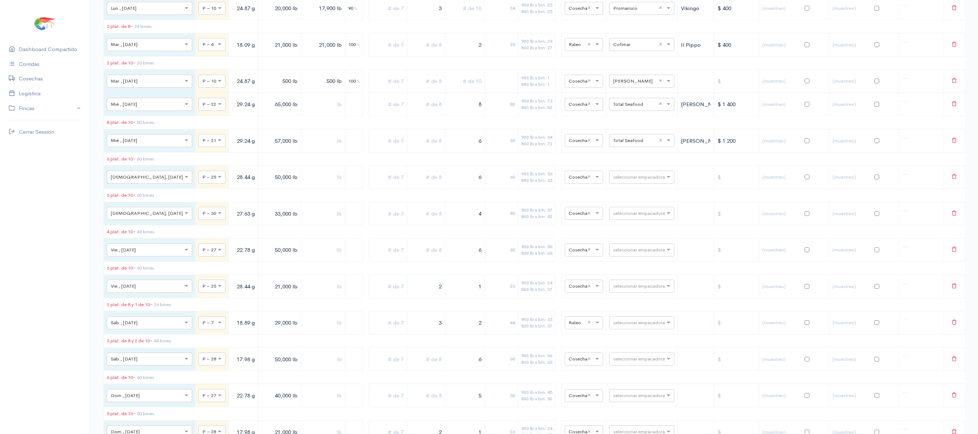
scroll to position [2349, 0]
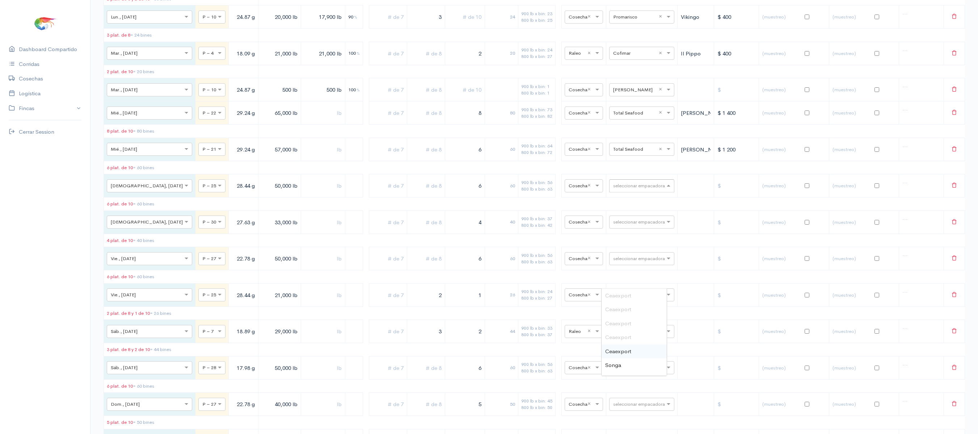
click at [614, 192] on div "seleccionar empacadora" at bounding box center [641, 185] width 65 height 13
type input "pro"
click at [615, 288] on div "Promarisco" at bounding box center [634, 295] width 65 height 14
click at [613, 228] on div "seleccionar empacadora" at bounding box center [641, 221] width 65 height 13
type input "pro"
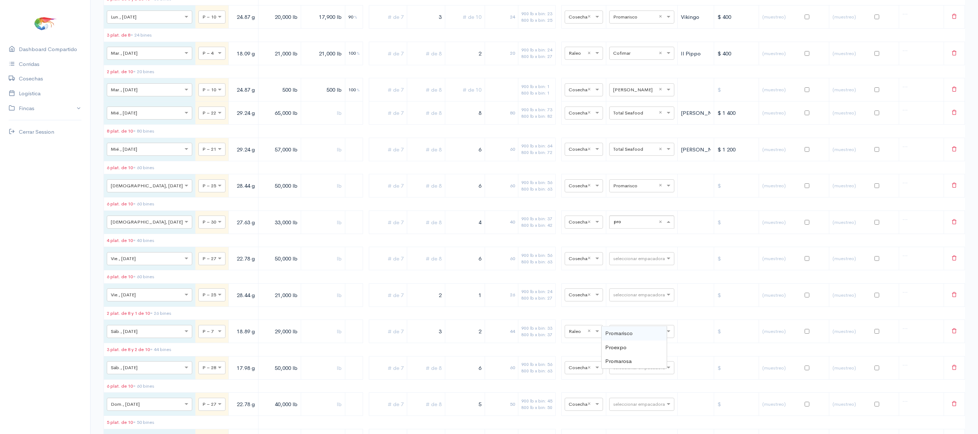
click at [615, 304] on span "Promarisco" at bounding box center [619, 332] width 28 height 7
click at [615, 304] on table "Fecha Piscina Peso Libras Proy. Libras Reales % Plat. de 7 Plat. de 8 Plat. de …" at bounding box center [534, 183] width 861 height 597
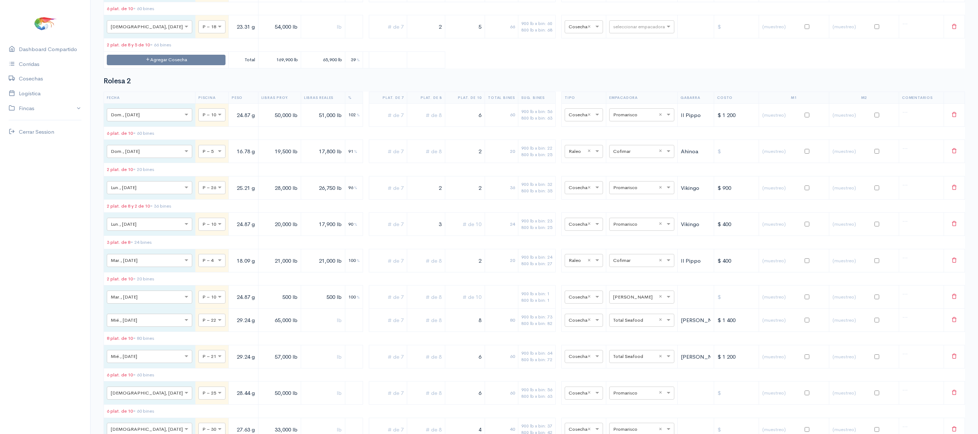
scroll to position [2043, 0]
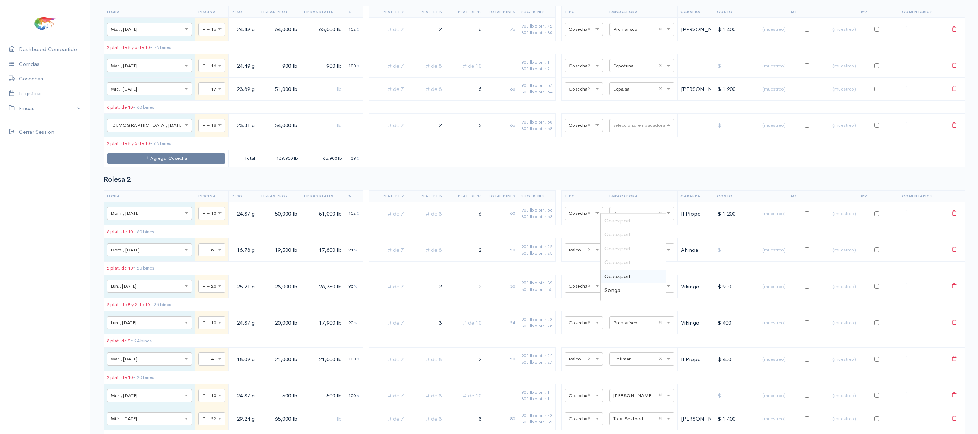
click at [628, 129] on input "text" at bounding box center [635, 125] width 44 height 8
type input "son"
click at [617, 166] on table "Fecha Piscina Peso Libras Proy. Libras Reales % Plat. de 7 Plat. de 8 Plat. de …" at bounding box center [534, 86] width 861 height 161
click at [623, 132] on div "seleccionar empacadora" at bounding box center [641, 125] width 65 height 13
type input "son"
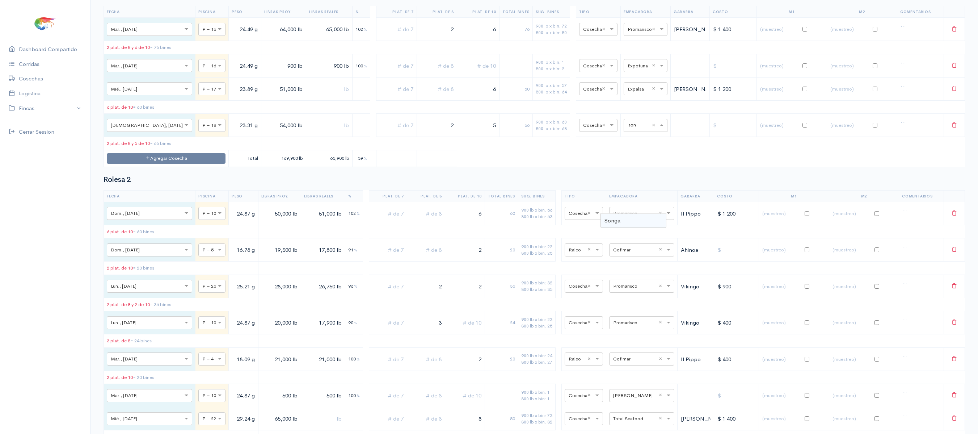
click at [620, 214] on div "Songa" at bounding box center [633, 221] width 65 height 14
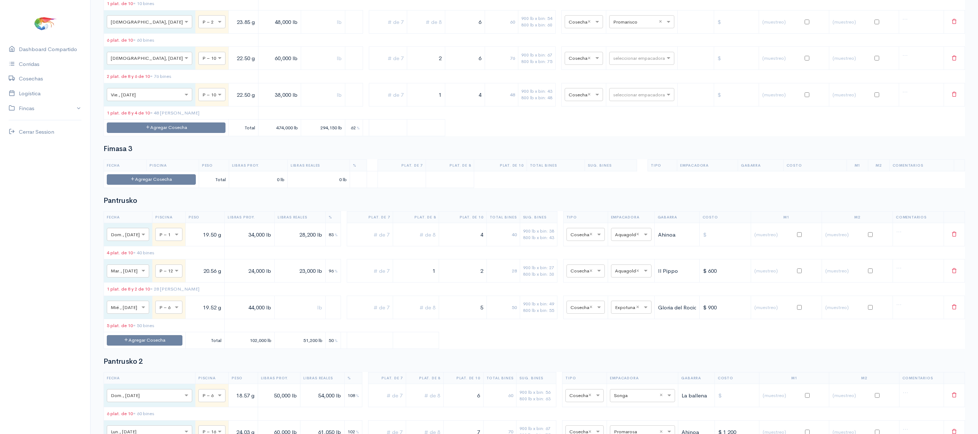
scroll to position [842, 0]
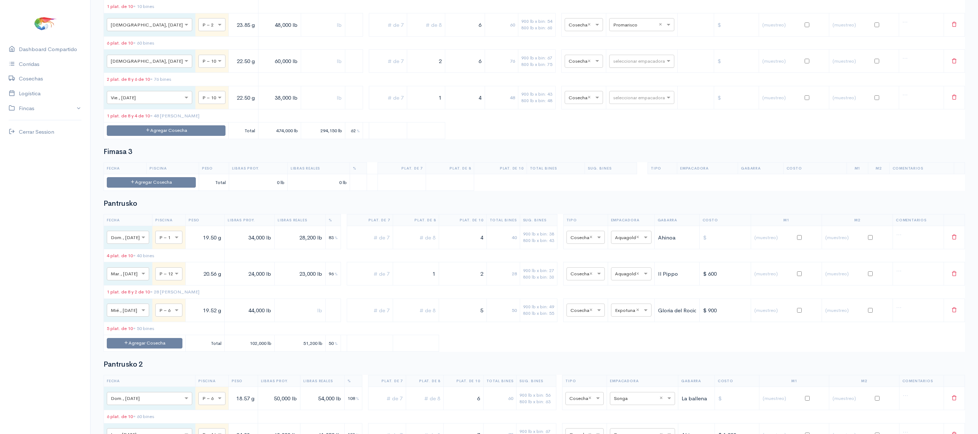
click at [623, 68] on div "seleccionar empacadora" at bounding box center [641, 61] width 65 height 13
type input "pro"
click at [624, 108] on span "Promarisco" at bounding box center [618, 107] width 28 height 7
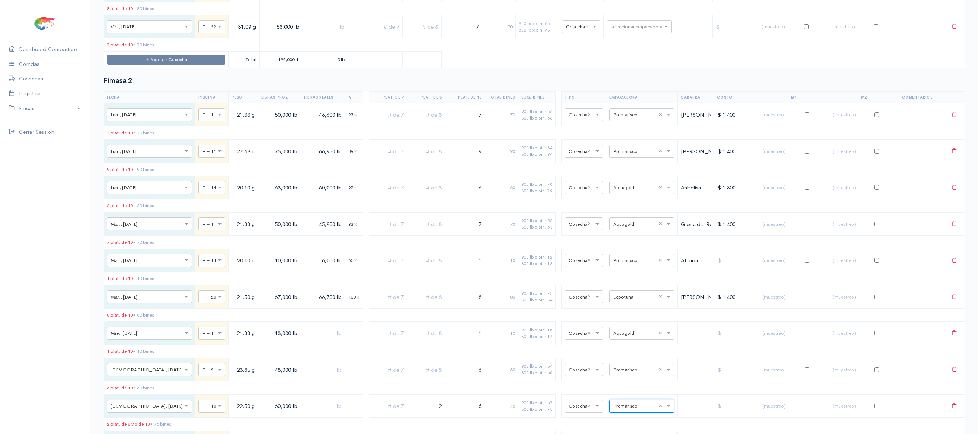
scroll to position [0, 0]
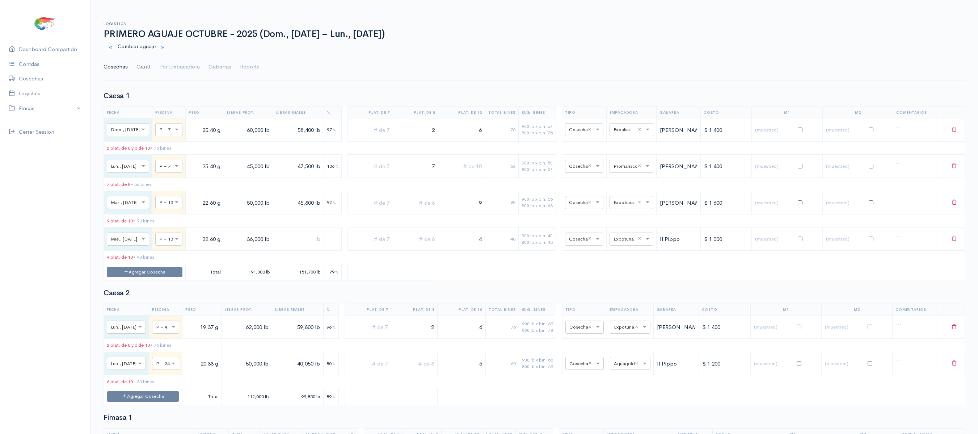
click at [139, 69] on link "Gantt" at bounding box center [143, 67] width 14 height 26
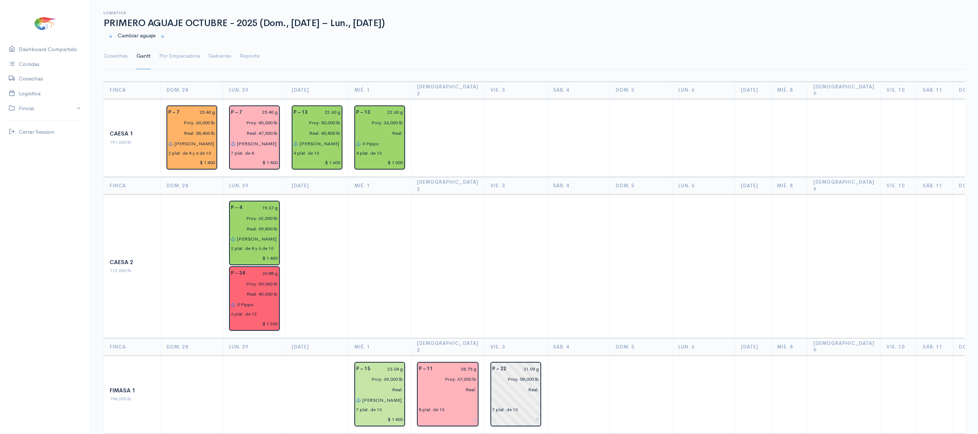
scroll to position [10, 0]
click at [104, 51] on link "Cosechas" at bounding box center [116, 57] width 24 height 26
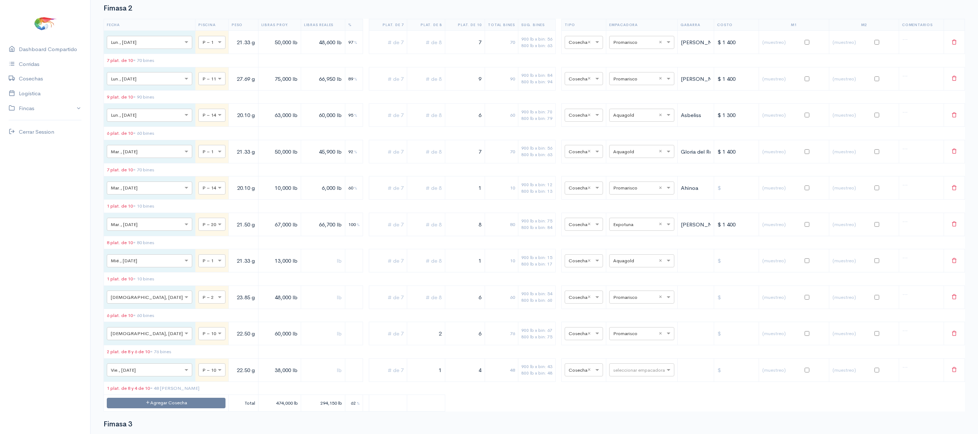
scroll to position [570, 0]
click at [613, 300] on input "text" at bounding box center [635, 296] width 44 height 8
type input "son"
click at [612, 304] on span "Songa" at bounding box center [612, 340] width 16 height 7
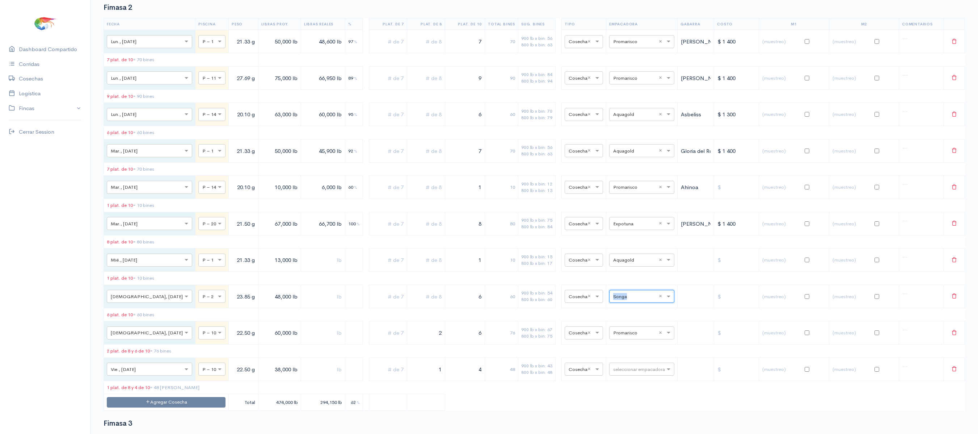
click at [611, 304] on td "seleccionar empacadora × Songa ×" at bounding box center [641, 295] width 71 height 23
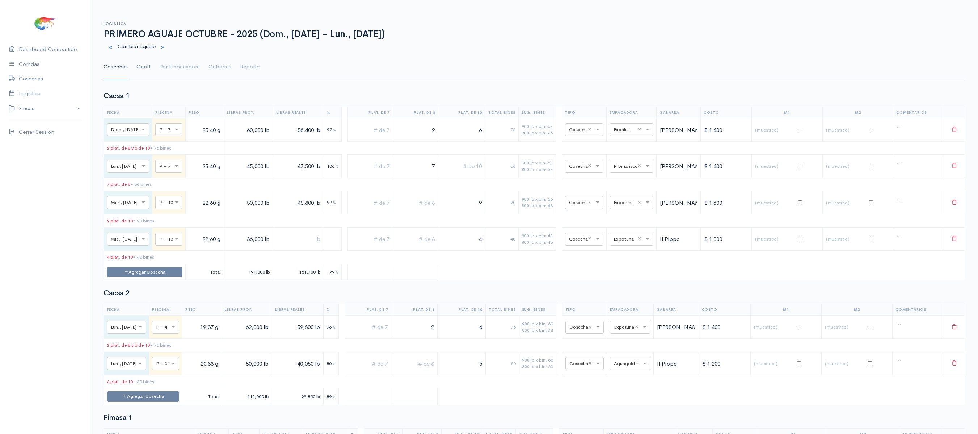
click at [138, 70] on link "Gantt" at bounding box center [143, 67] width 14 height 26
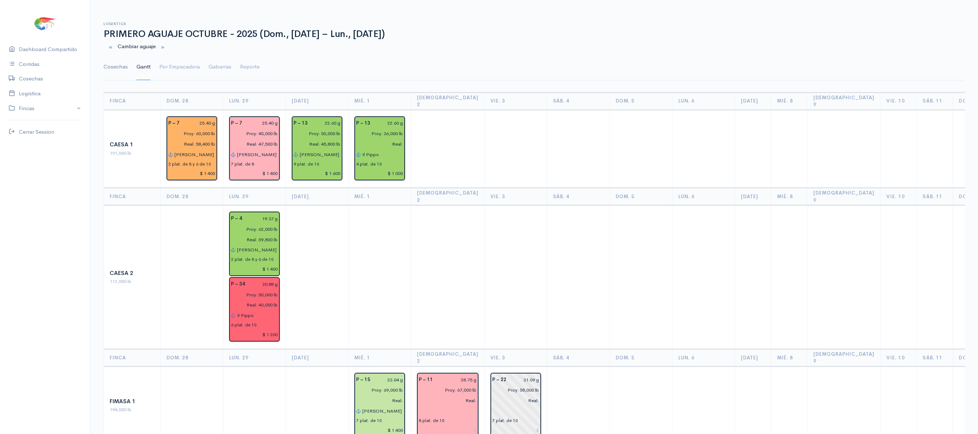
click at [116, 76] on link "Cosechas" at bounding box center [116, 67] width 24 height 26
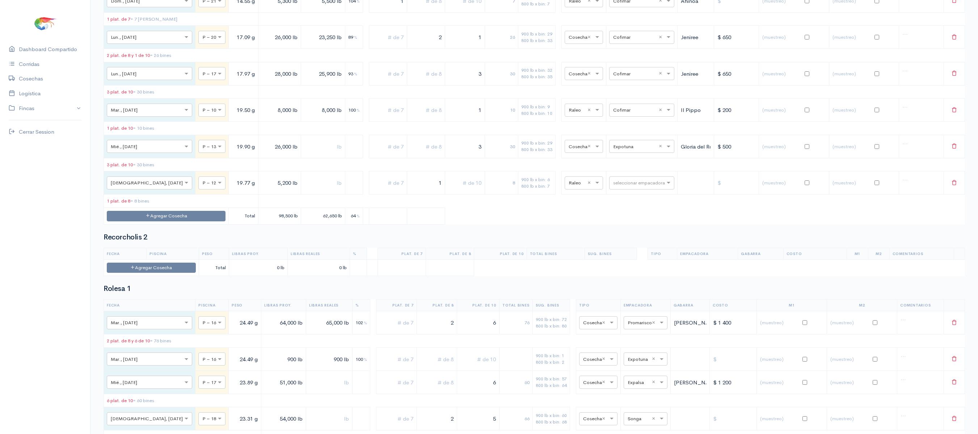
scroll to position [1751, 0]
click at [612, 189] on div "seleccionar empacadora" at bounding box center [641, 182] width 65 height 13
type input "aq"
click at [618, 284] on span "Aquagold" at bounding box center [617, 281] width 24 height 7
click at [618, 224] on table "Fecha Piscina Peso Libras Proy. Libras Reales % Plat. de 7 Plat. de 8 Plat. de …" at bounding box center [534, 100] width 861 height 247
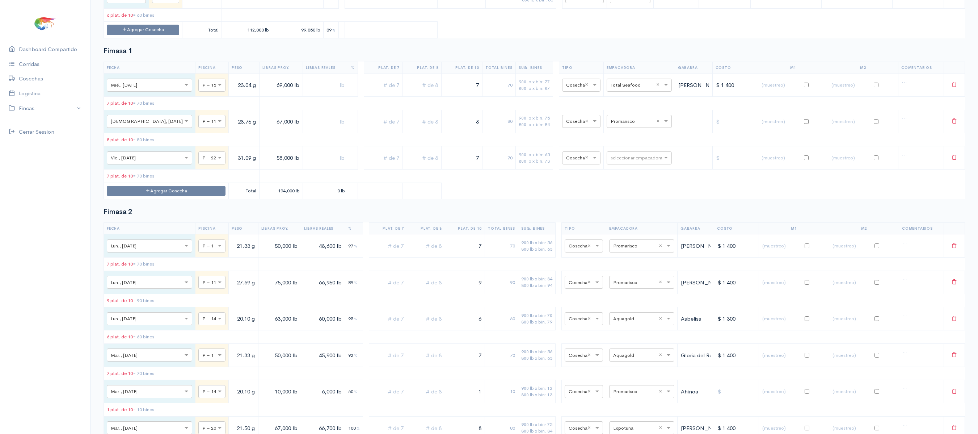
scroll to position [0, 0]
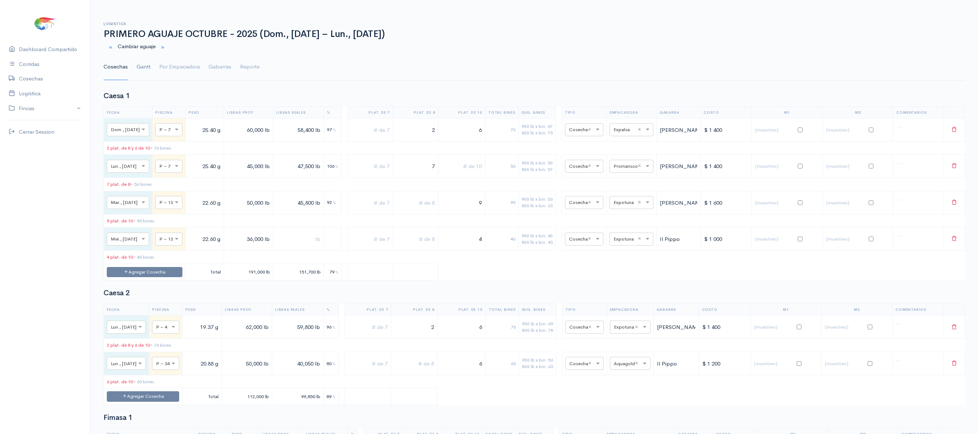
click at [145, 64] on link "Gantt" at bounding box center [143, 67] width 14 height 26
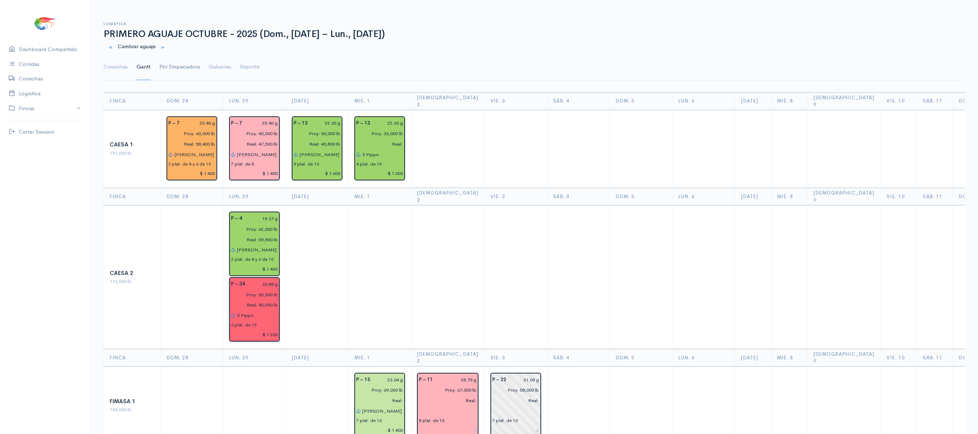
click at [166, 59] on link "Por Empacadora" at bounding box center [179, 67] width 41 height 26
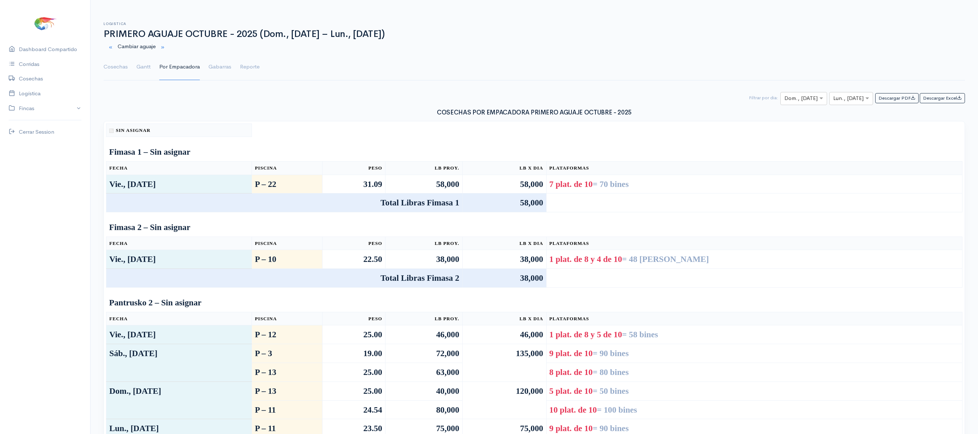
click at [749, 98] on div at bounding box center [804, 98] width 46 height 9
type input "2"
click at [749, 96] on input "text" at bounding box center [844, 98] width 23 height 9
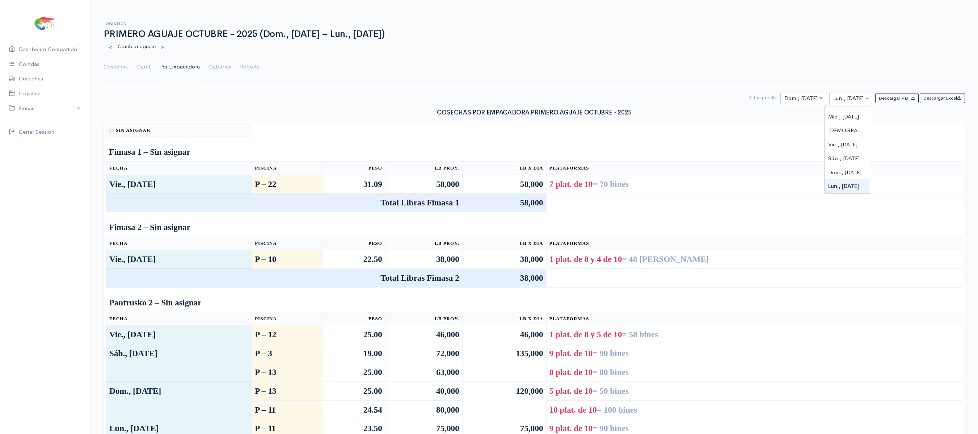
type input "2"
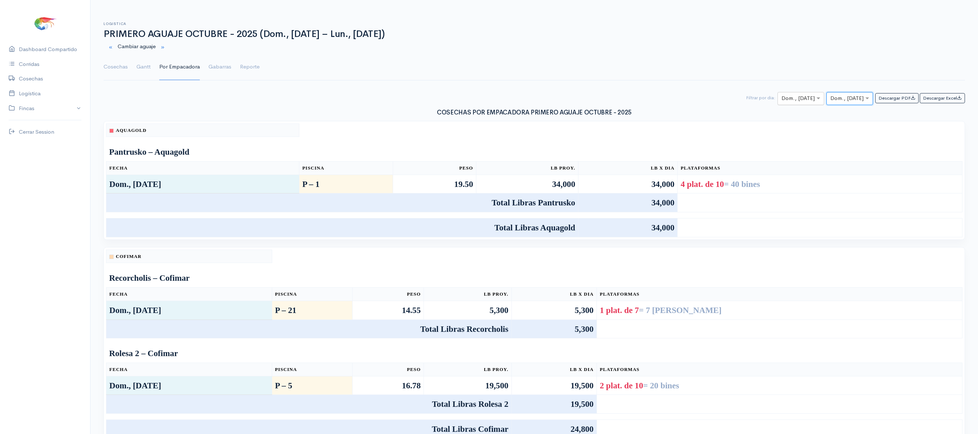
click at [749, 99] on div at bounding box center [801, 98] width 46 height 9
type input "2"
click at [749, 143] on span "[DEMOGRAPHIC_DATA], [DATE]" at bounding box center [814, 141] width 82 height 7
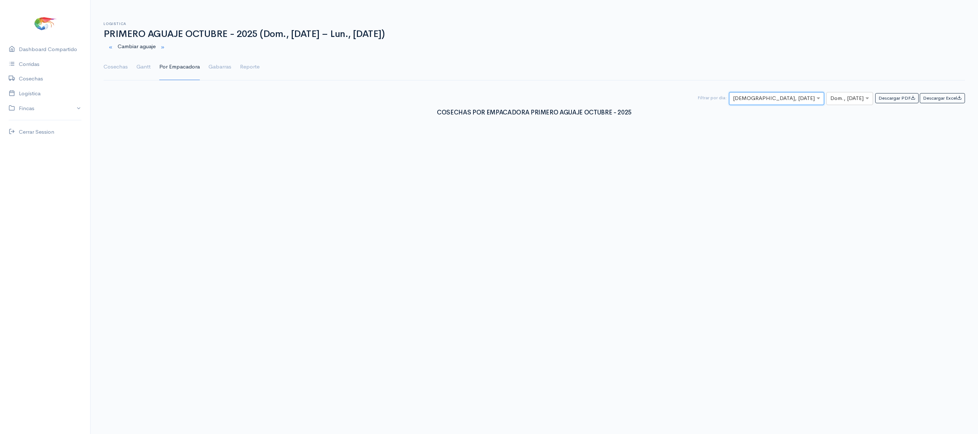
click at [749, 108] on div "COSECHAS POR EMPACADORA PRIMERO AGUAJE OCTUBRE - 2025" at bounding box center [534, 113] width 861 height 16
click at [749, 102] on input "text" at bounding box center [843, 98] width 26 height 9
type input "2"
click at [749, 140] on span "[DEMOGRAPHIC_DATA], [DATE]" at bounding box center [866, 141] width 82 height 7
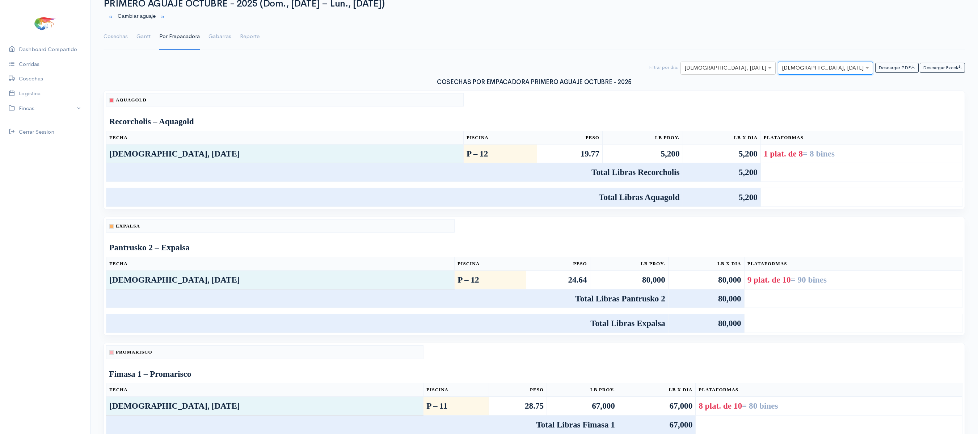
scroll to position [33, 0]
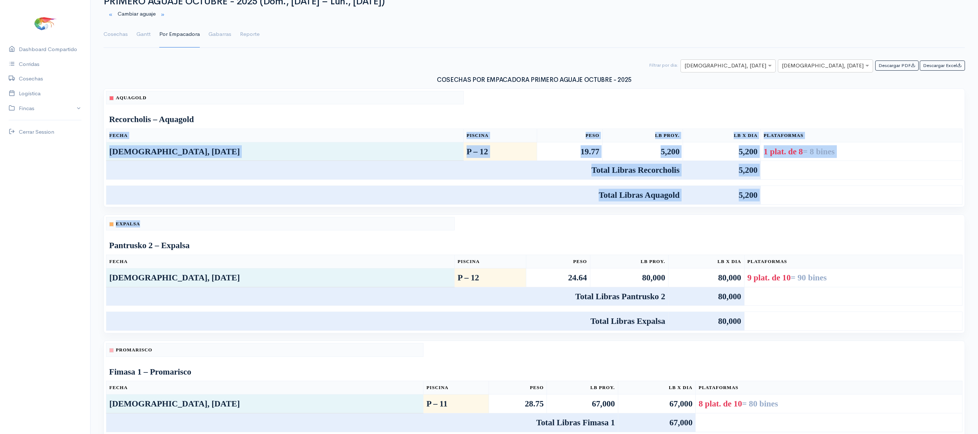
drag, startPoint x: 264, startPoint y: 223, endPoint x: 244, endPoint y: 125, distance: 99.8
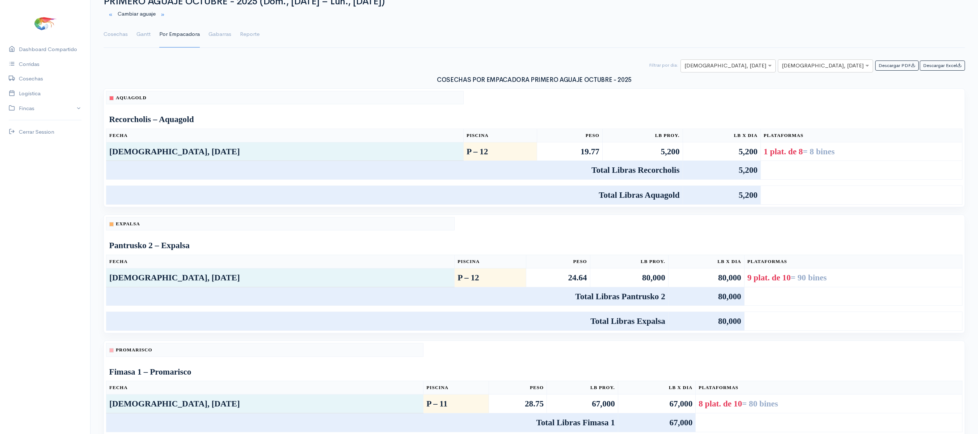
click at [174, 103] on th "Aquagold" at bounding box center [284, 97] width 357 height 13
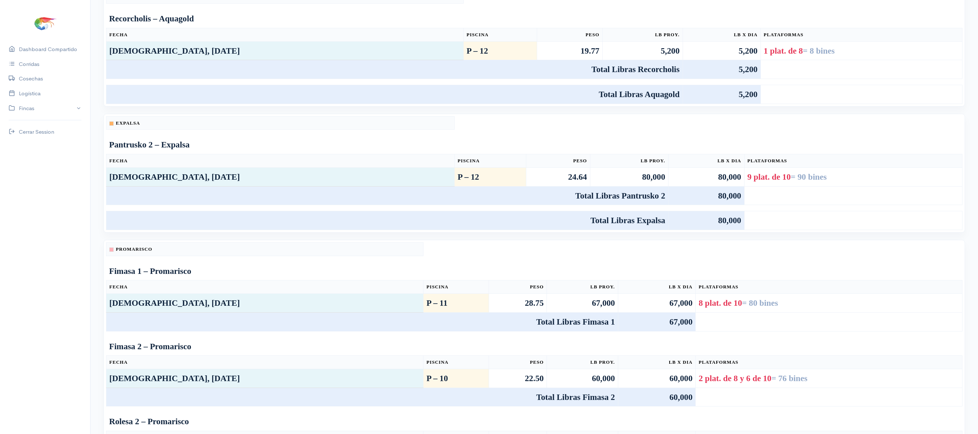
scroll to position [0, 0]
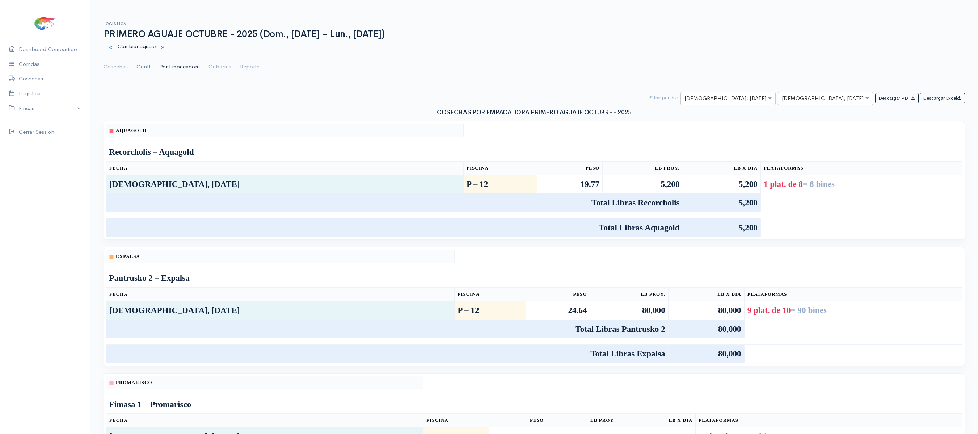
click at [147, 62] on link "Gantt" at bounding box center [143, 67] width 14 height 26
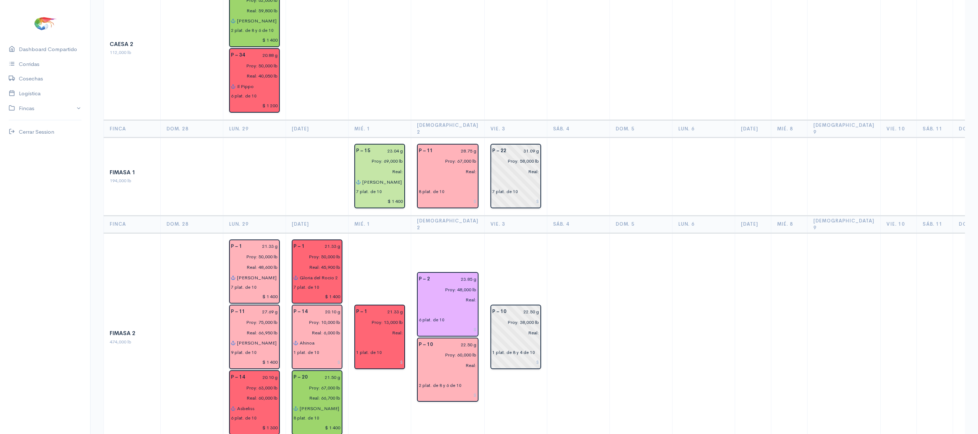
scroll to position [263, 0]
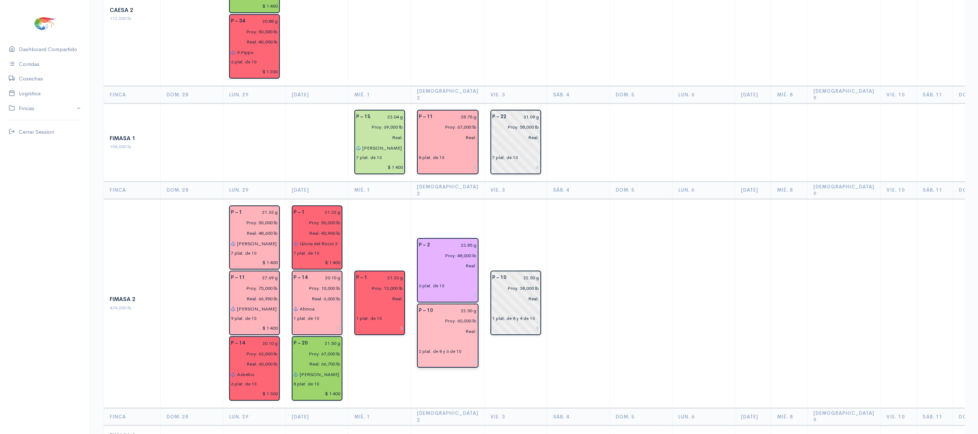
click at [452, 304] on input "22.50 g" at bounding box center [456, 310] width 39 height 10
type input "21.58 g"
click at [484, 203] on td "P – 10 22.50 g Proy: 38,000 lb Real: 1 plat. de 8 y 4 de 10" at bounding box center [515, 303] width 63 height 209
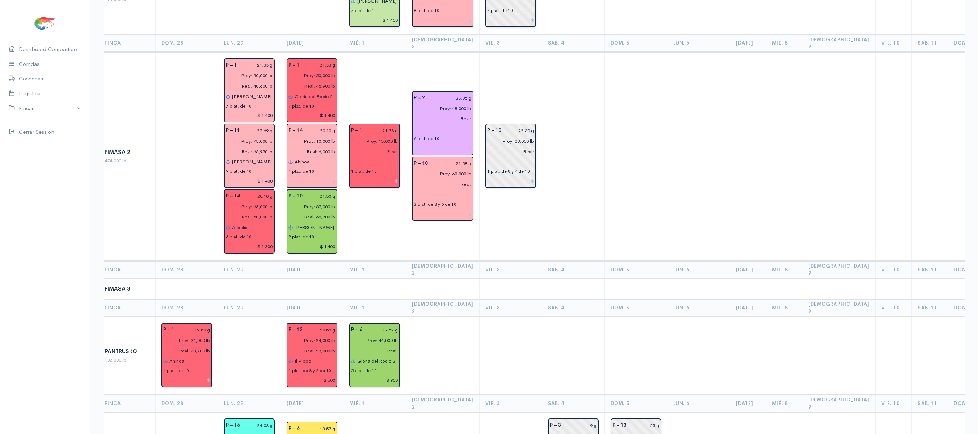
scroll to position [409, 0]
click at [418, 124] on input "text" at bounding box center [443, 129] width 58 height 10
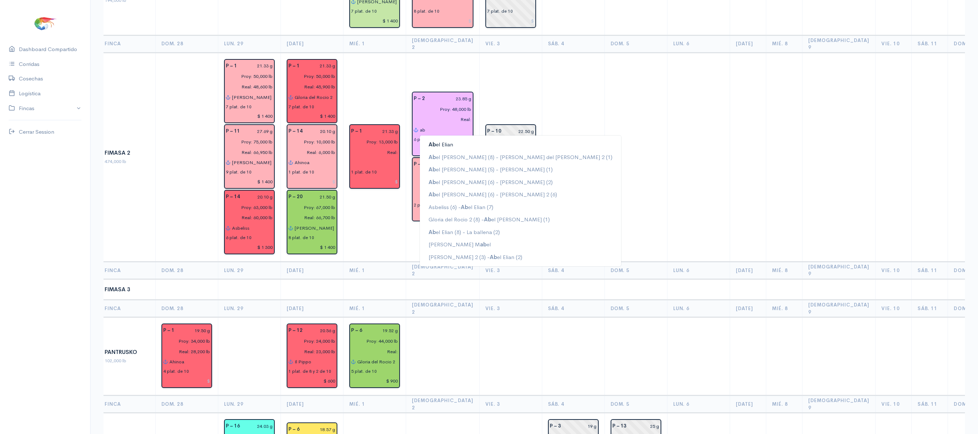
click at [435, 141] on ngb-highlight "Ab el Elian" at bounding box center [441, 144] width 25 height 7
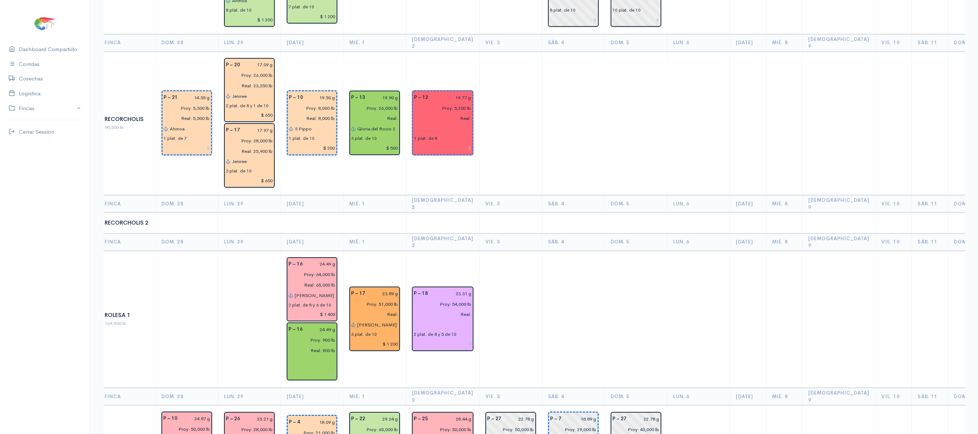
scroll to position [930, 0]
type input "[PERSON_NAME]"
click at [418, 304] on input "text" at bounding box center [443, 325] width 58 height 10
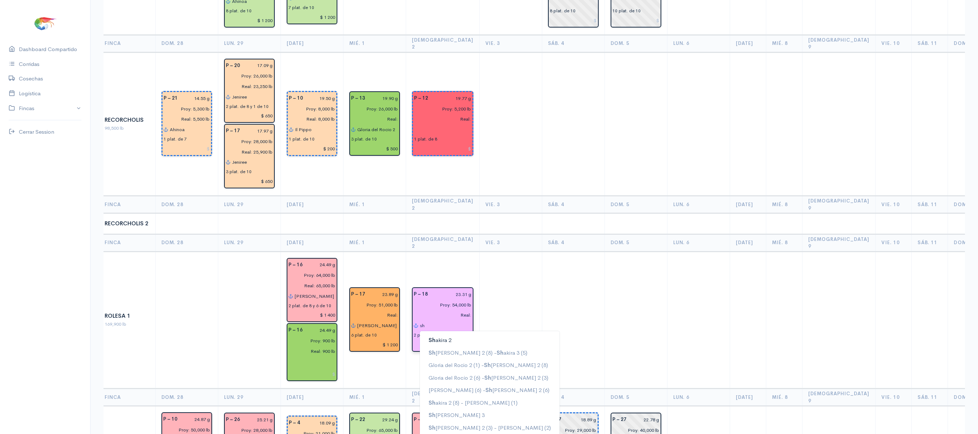
click at [447, 304] on ngb-highlight "[PERSON_NAME] 2" at bounding box center [440, 339] width 23 height 7
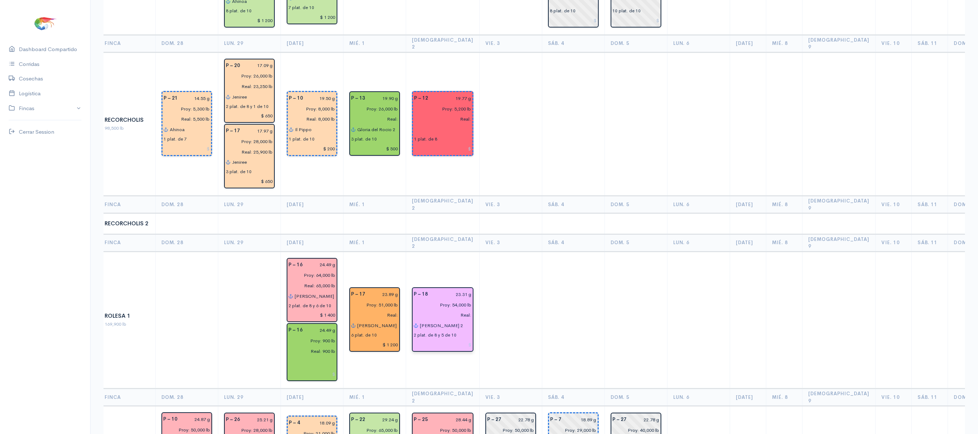
type input "[PERSON_NAME] 2"
click at [562, 251] on td at bounding box center [573, 319] width 63 height 137
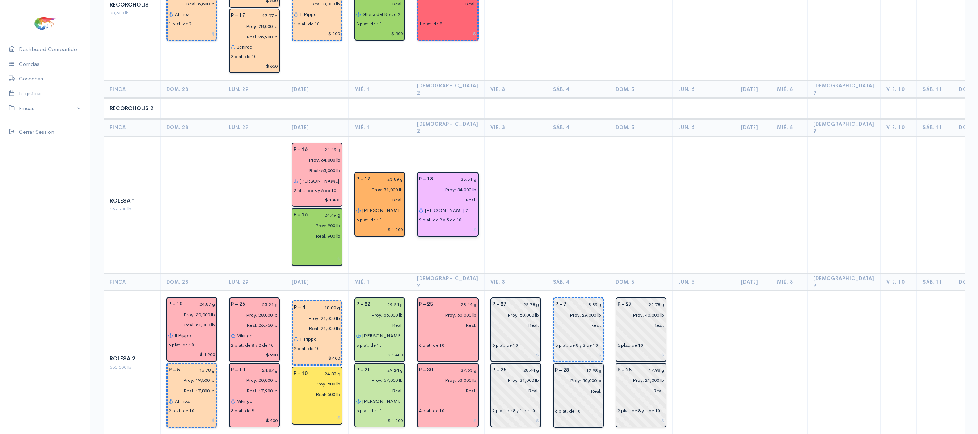
scroll to position [1050, 0]
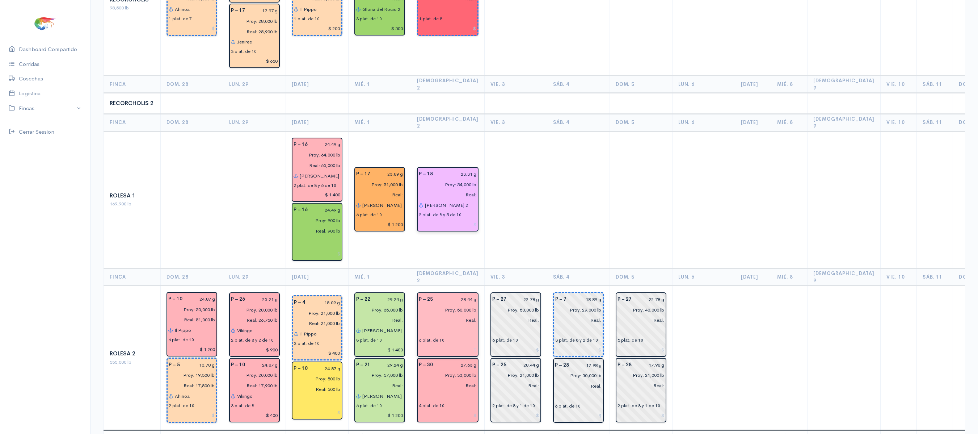
click at [419, 304] on input "text" at bounding box center [448, 330] width 58 height 10
click at [434, 304] on button "Rena ta" at bounding box center [453, 345] width 57 height 13
type input "[PERSON_NAME]"
click at [484, 185] on td at bounding box center [515, 199] width 63 height 137
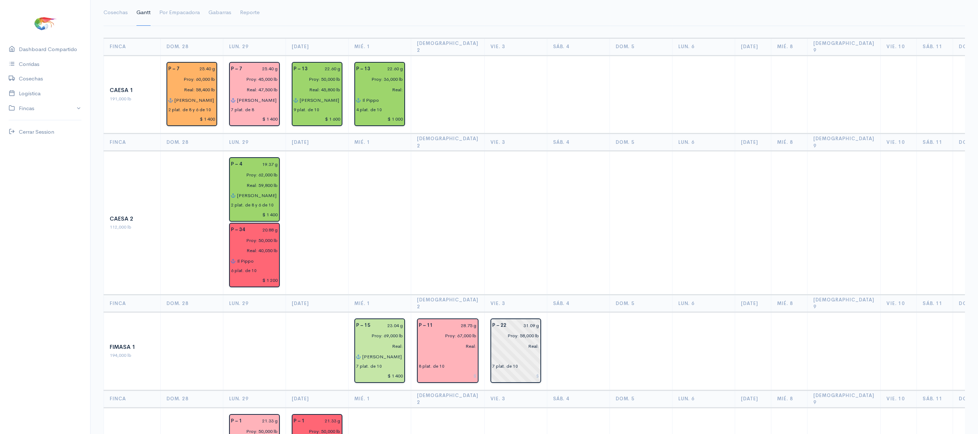
scroll to position [0, 0]
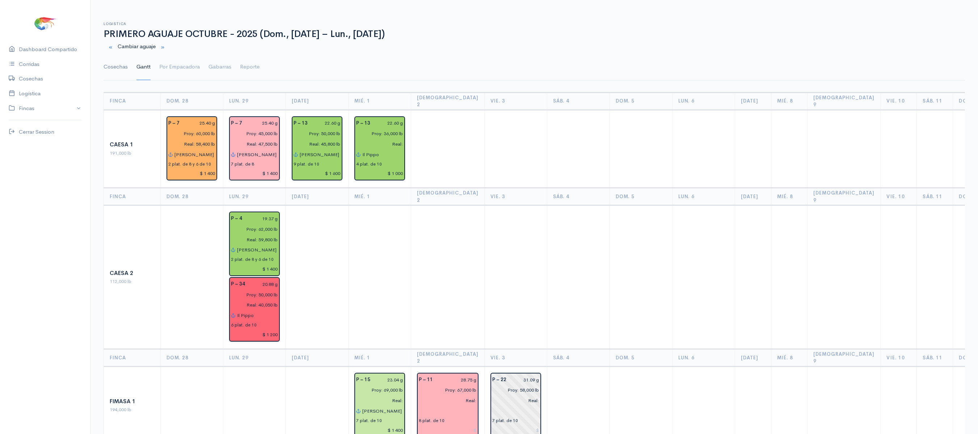
click at [127, 62] on link "Cosechas" at bounding box center [116, 67] width 24 height 26
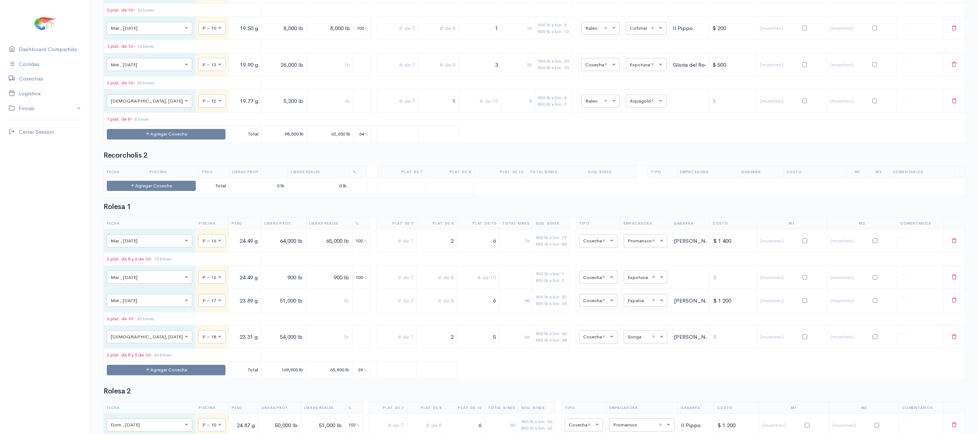
scroll to position [1831, 0]
click at [632, 105] on input "text" at bounding box center [640, 101] width 20 height 8
type input "co"
click at [637, 187] on span "Cofimar" at bounding box center [630, 187] width 19 height 7
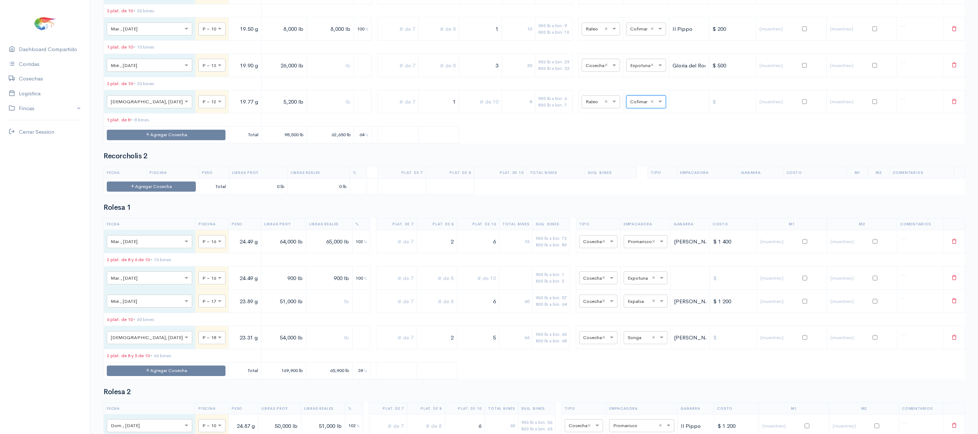
click at [595, 143] on table "Fecha Piscina Peso Libras Proy. Libras Reales % Plat. de 7 Plat. de 8 Plat. de …" at bounding box center [534, 19] width 861 height 247
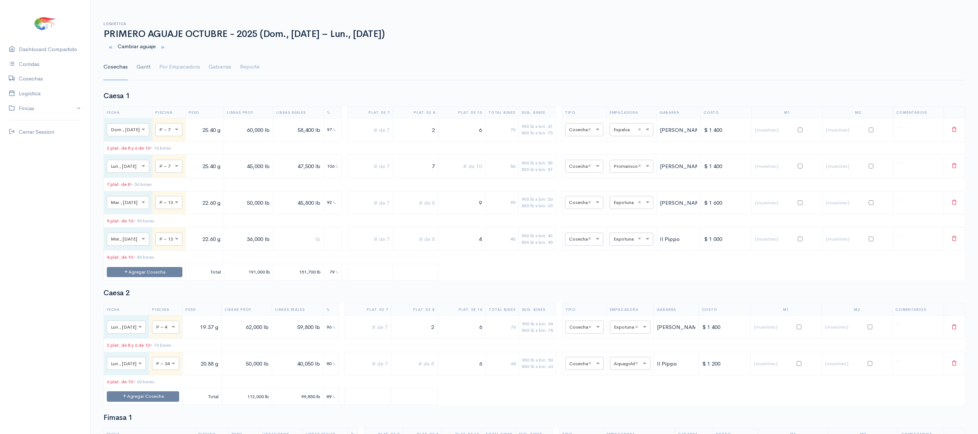
click at [139, 59] on link "Gantt" at bounding box center [143, 67] width 14 height 26
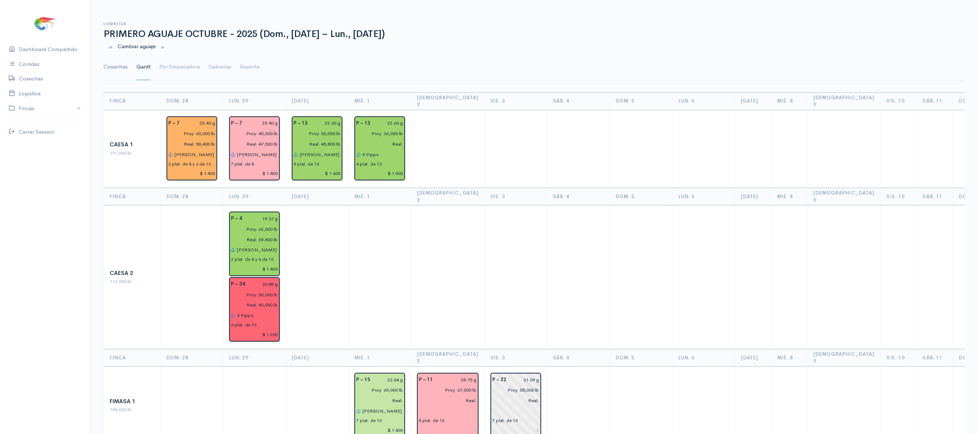
click at [124, 70] on link "Cosechas" at bounding box center [116, 67] width 24 height 26
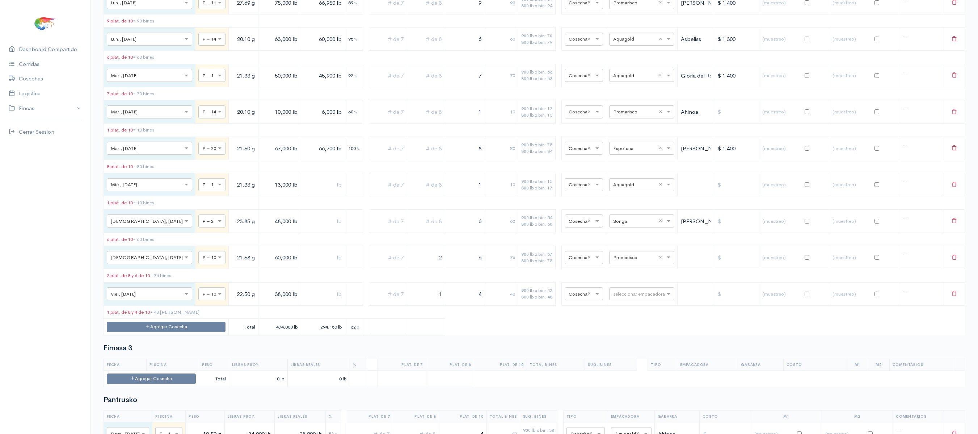
scroll to position [646, 0]
click at [628, 224] on input "text" at bounding box center [635, 220] width 44 height 8
type input "co"
click at [618, 267] on span "Cofimar" at bounding box center [613, 264] width 19 height 7
click at [641, 304] on table "Fecha Piscina Peso Libras Proy. Libras Reales % Plat. de 7 Plat. de 8 Plat. de …" at bounding box center [534, 138] width 861 height 392
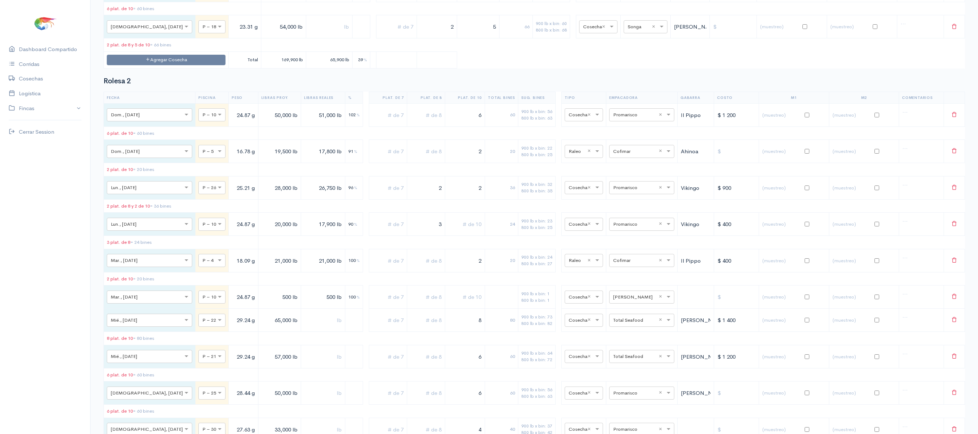
scroll to position [2117, 0]
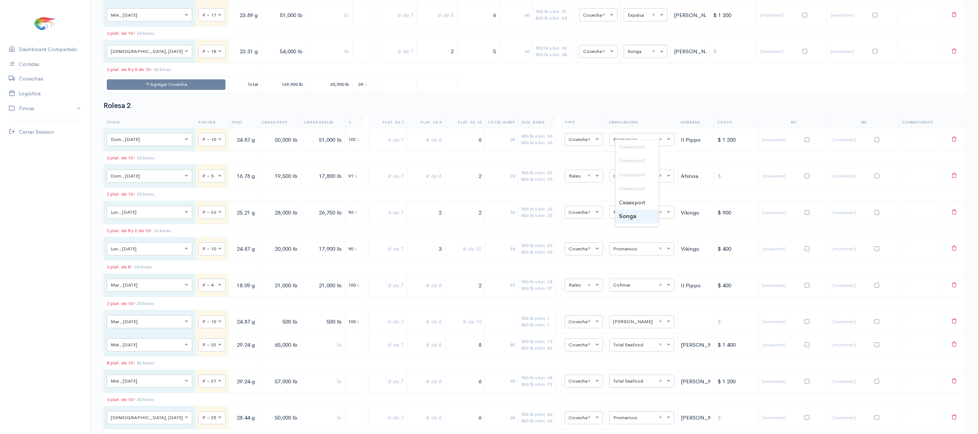
click at [628, 55] on input "text" at bounding box center [639, 51] width 23 height 8
type input "cofi"
click at [629, 144] on span "Cofimar" at bounding box center [628, 146] width 19 height 7
click at [604, 93] on table "Fecha Piscina Peso Libras Proy. Libras Reales % Plat. de 7 Plat. de 8 Plat. de …" at bounding box center [534, 12] width 861 height 161
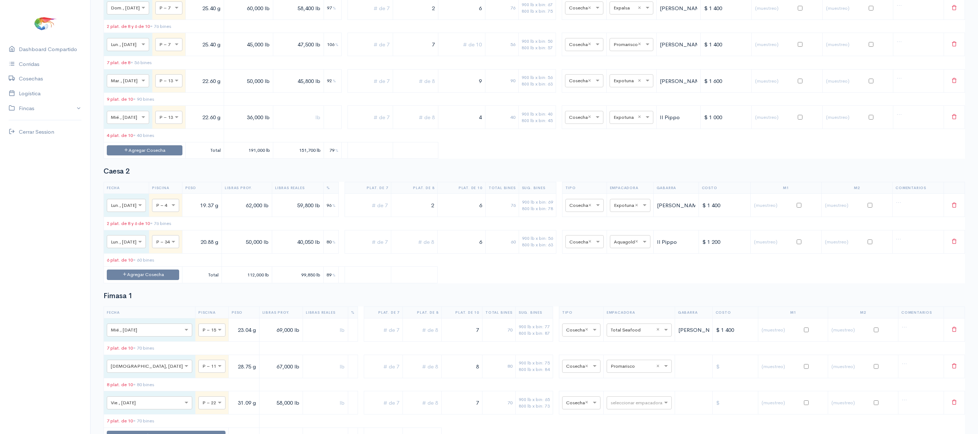
scroll to position [0, 0]
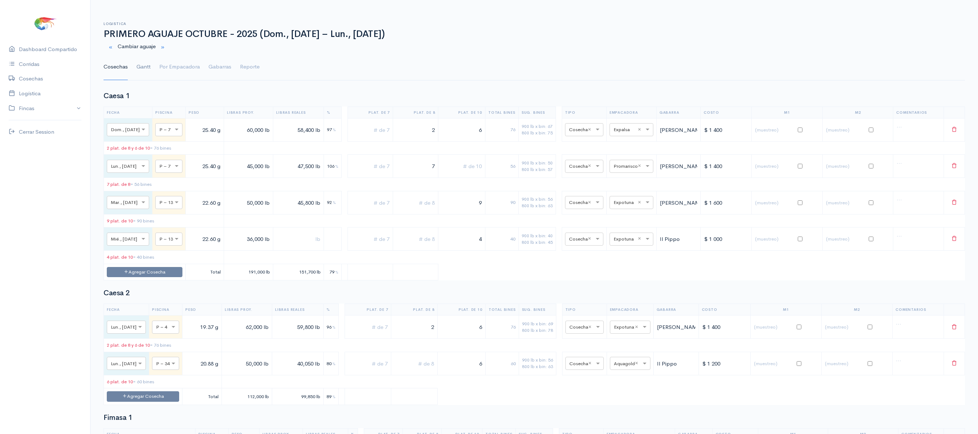
click at [137, 67] on link "Gantt" at bounding box center [143, 67] width 14 height 26
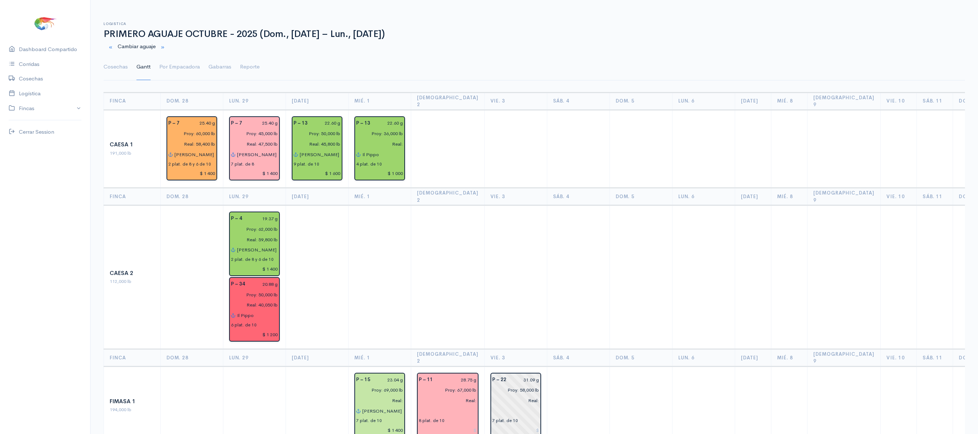
click at [563, 241] on td at bounding box center [578, 277] width 63 height 144
click at [188, 72] on link "Por Empacadora" at bounding box center [179, 67] width 41 height 26
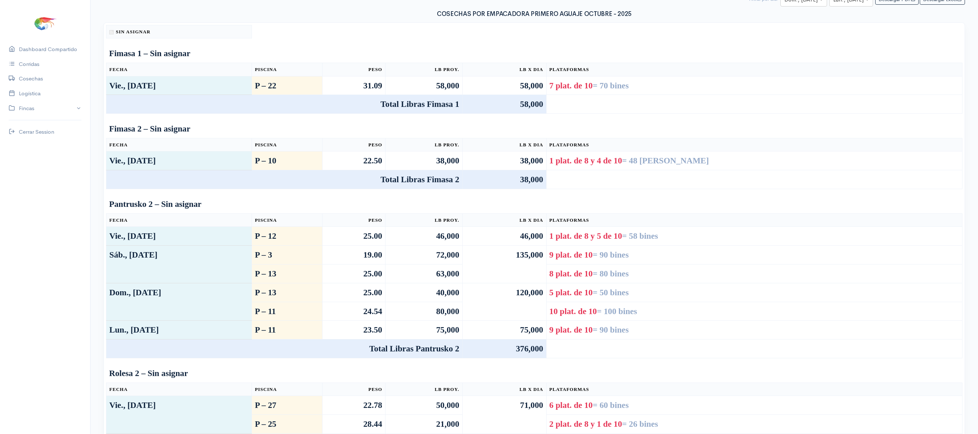
scroll to position [96, 0]
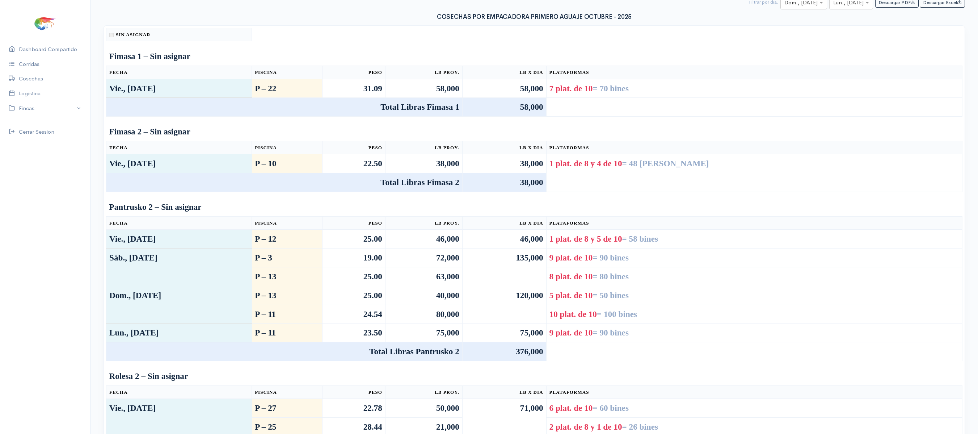
click at [546, 147] on th "Lb x Dia" at bounding box center [504, 147] width 84 height 13
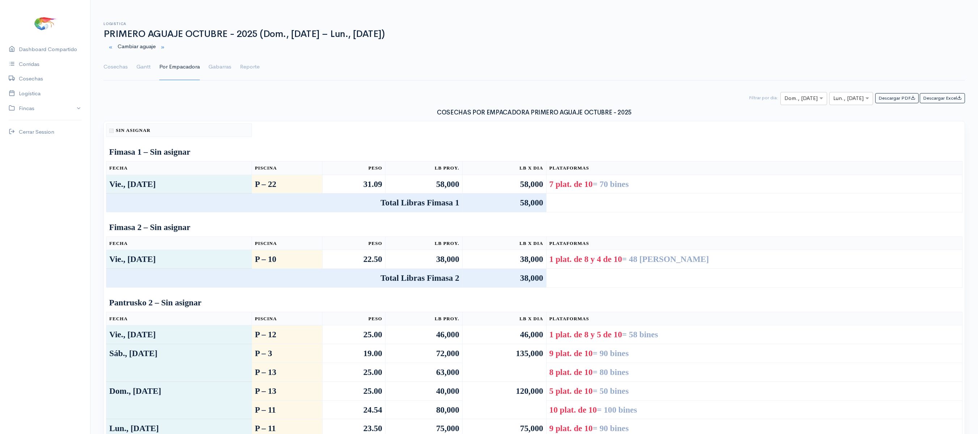
scroll to position [7, 0]
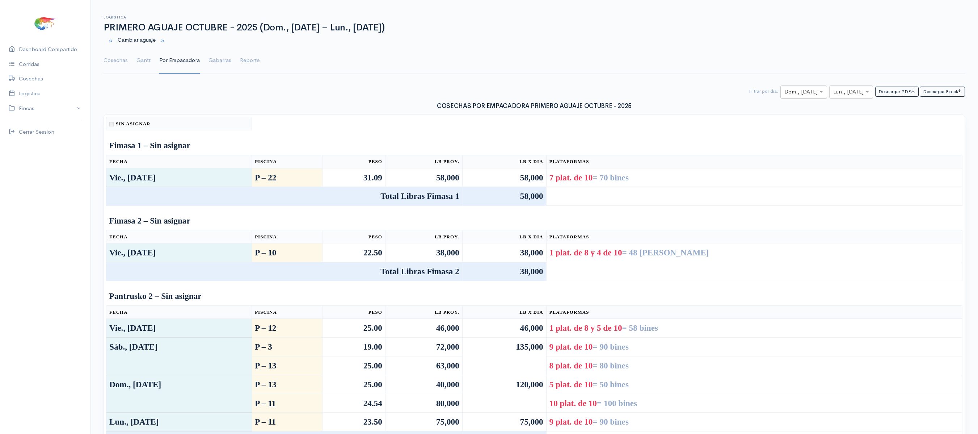
click at [749, 95] on input "text" at bounding box center [797, 92] width 26 height 9
type input "1"
type input "2"
click at [749, 90] on input "text" at bounding box center [797, 92] width 26 height 9
type input "2"
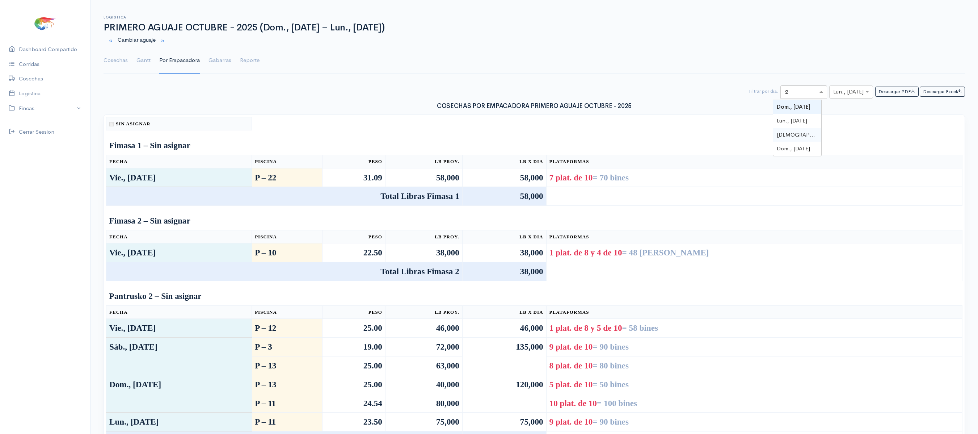
click at [749, 130] on div "[DEMOGRAPHIC_DATA], [DATE]" at bounding box center [797, 135] width 48 height 14
click at [749, 94] on input "text" at bounding box center [844, 92] width 23 height 9
type input "2"
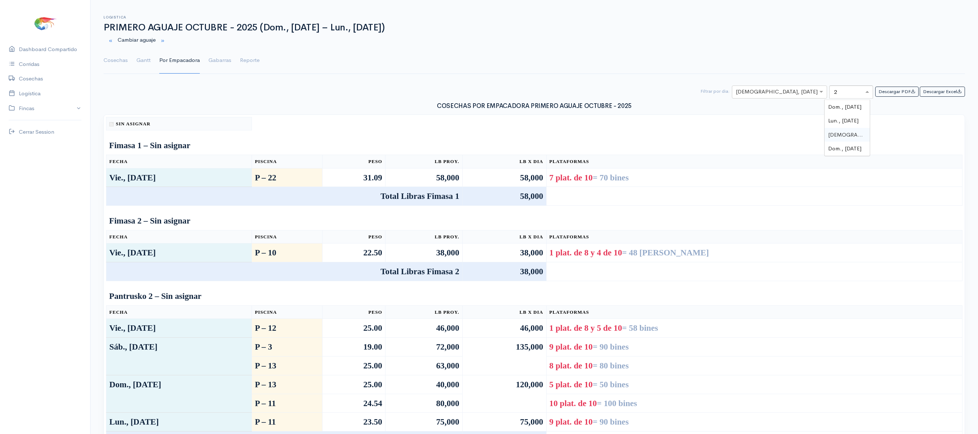
click at [749, 131] on span "[DEMOGRAPHIC_DATA], [DATE]" at bounding box center [869, 134] width 82 height 7
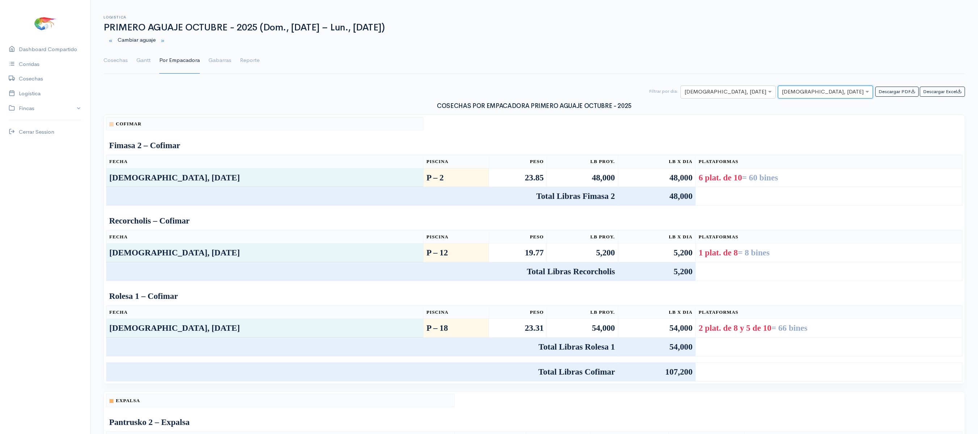
click at [749, 135] on td at bounding box center [534, 133] width 856 height 6
click at [140, 67] on link "Gantt" at bounding box center [143, 60] width 14 height 26
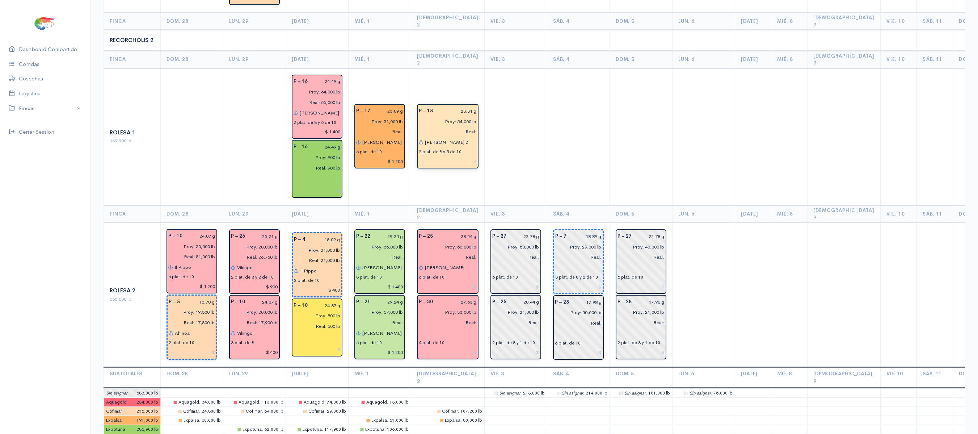
scroll to position [1113, 0]
